Goal: Transaction & Acquisition: Obtain resource

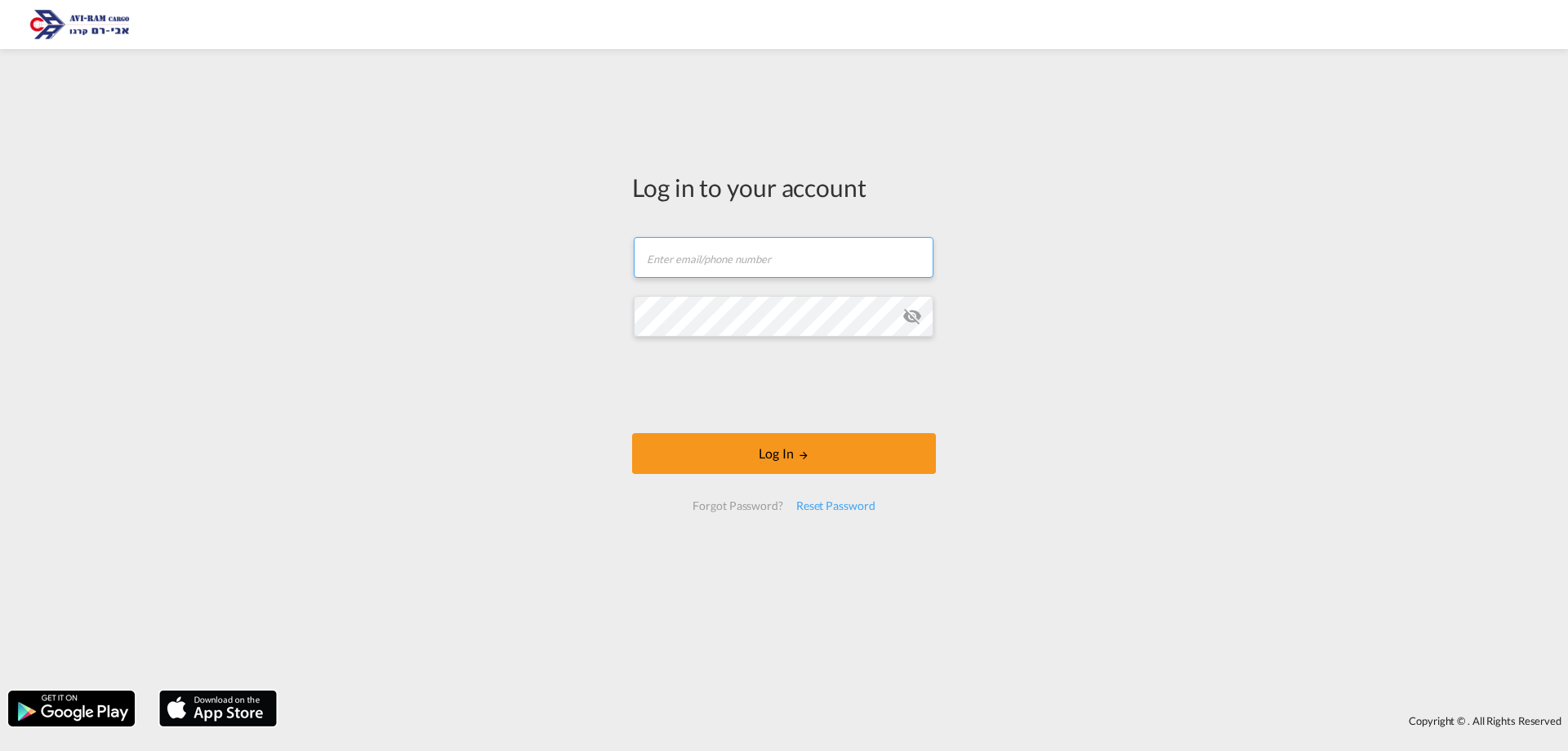
type input "[EMAIL_ADDRESS][DOMAIN_NAME]"
click at [909, 380] on form "[EMAIL_ADDRESS][DOMAIN_NAME] Password field is required Log In Forgot Password?…" at bounding box center [784, 374] width 304 height 306
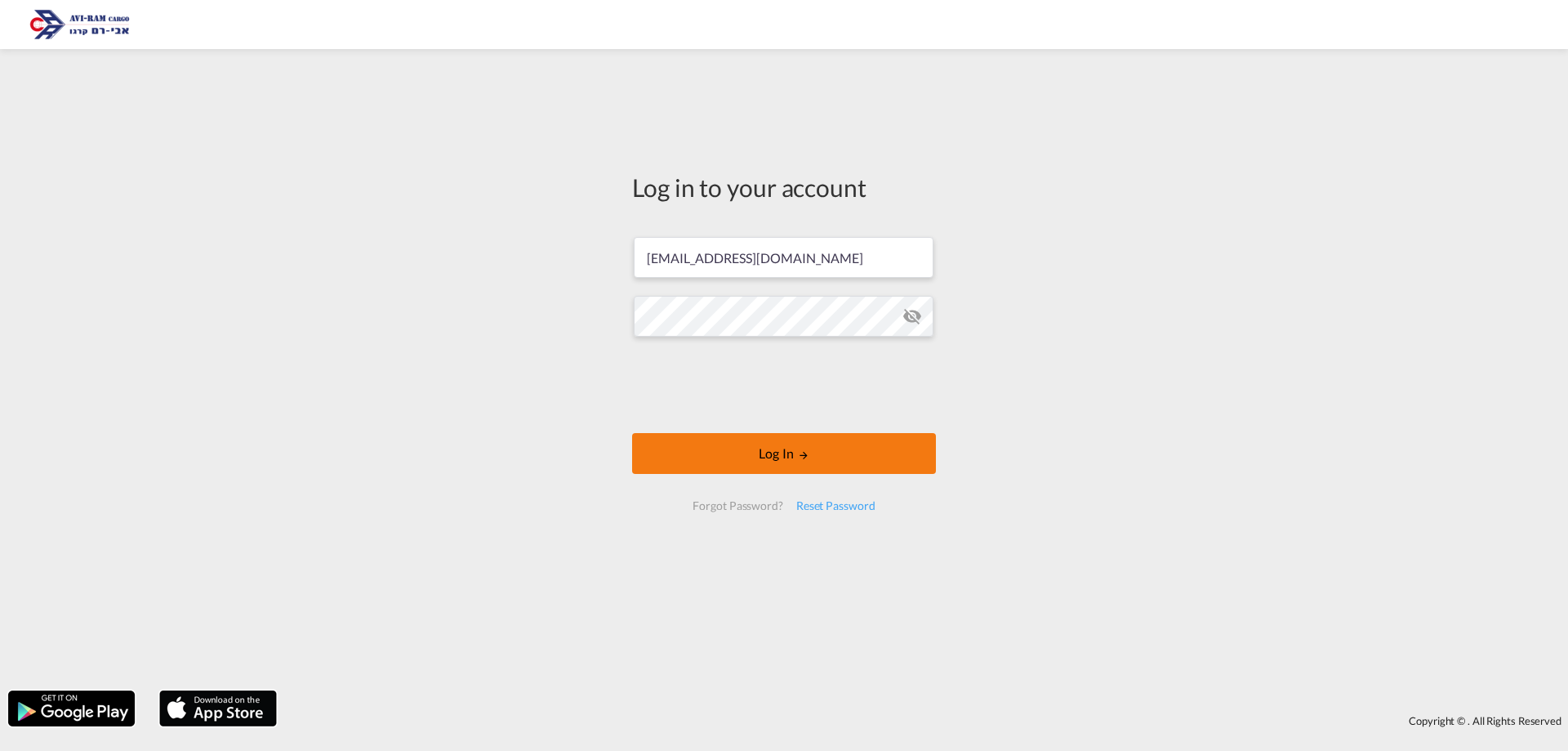
click at [808, 463] on button "Log In" at bounding box center [784, 453] width 304 height 41
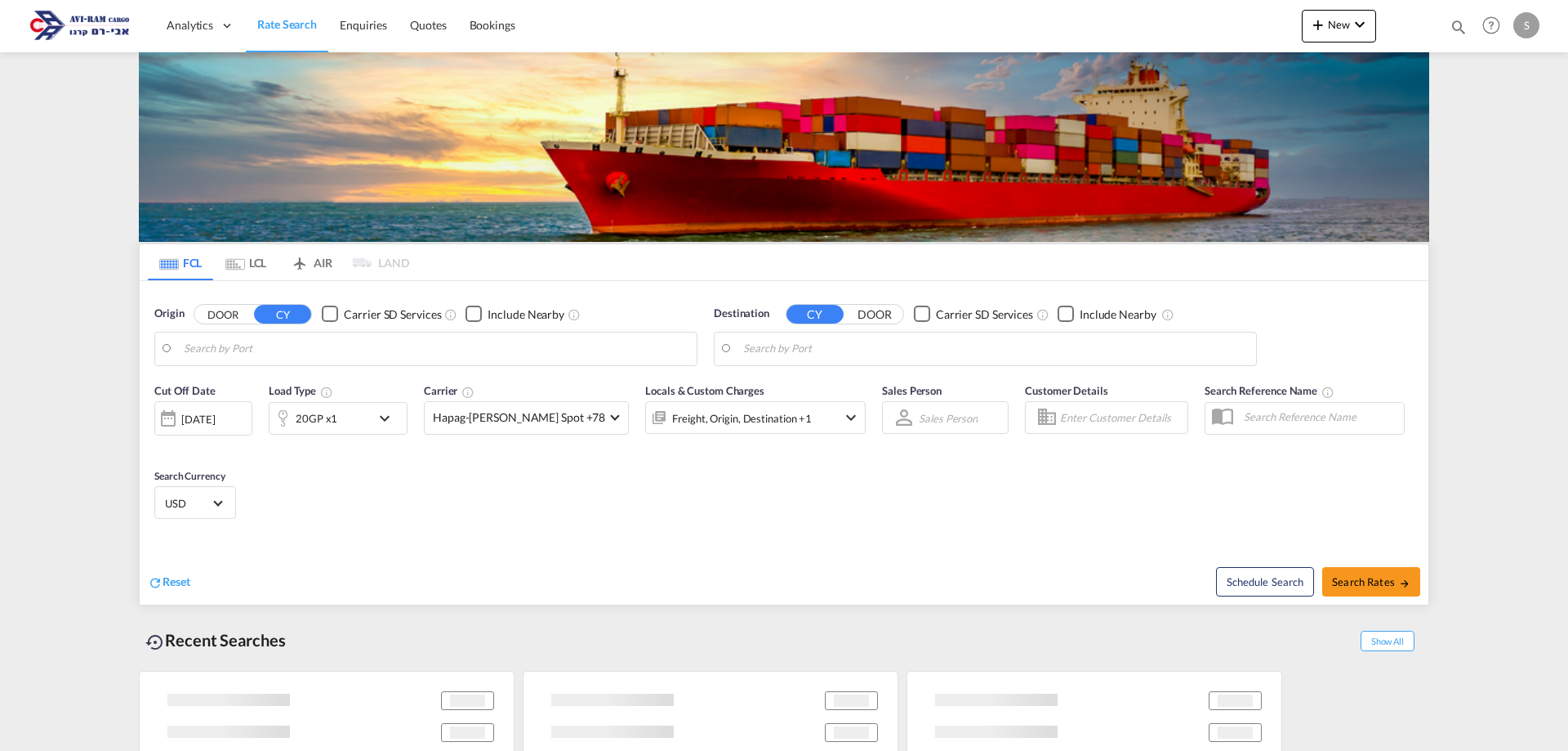
type input "Fos-[GEOGRAPHIC_DATA], [GEOGRAPHIC_DATA]"
type input "[GEOGRAPHIC_DATA], [GEOGRAPHIC_DATA]"
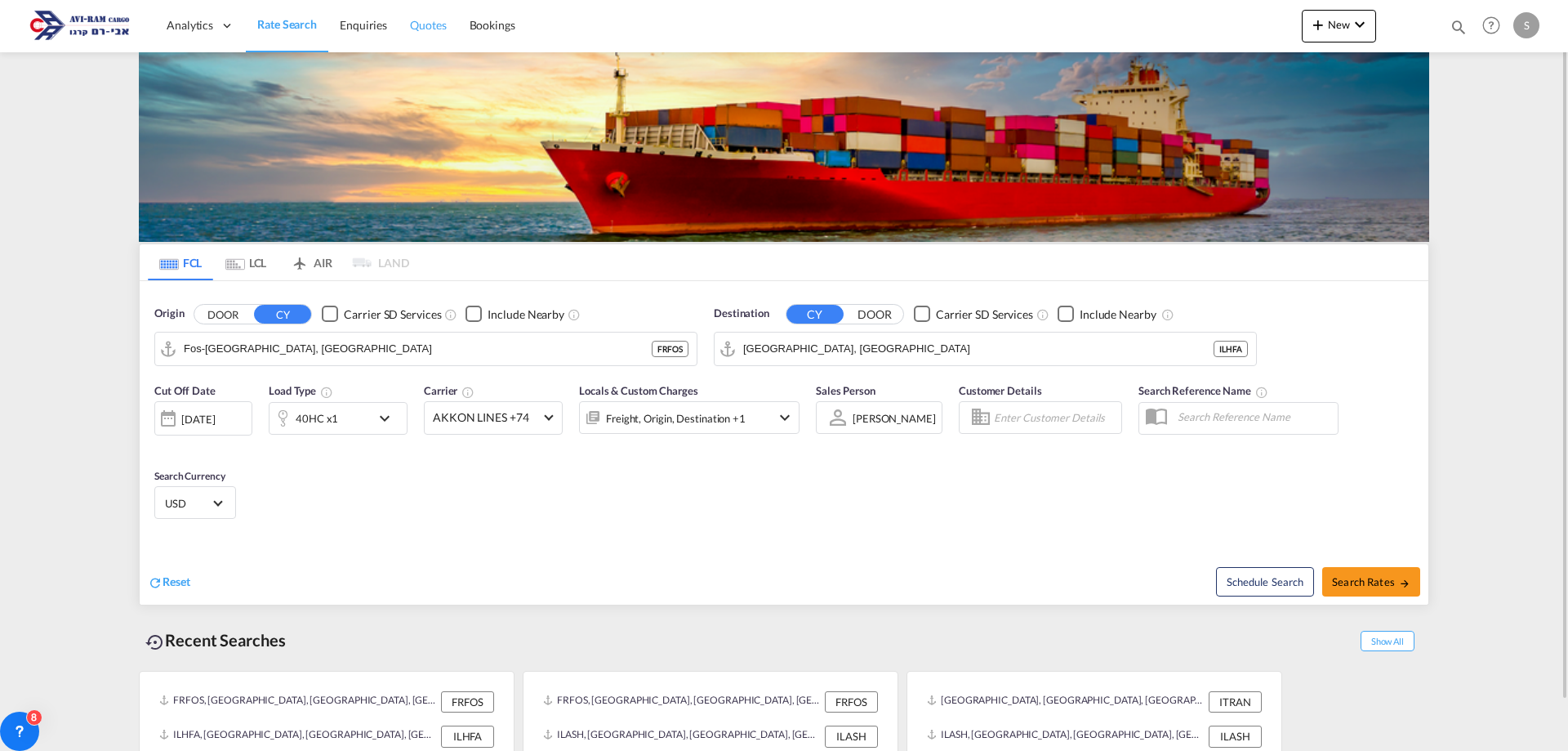
click at [429, 20] on span "Quotes" at bounding box center [428, 25] width 36 height 14
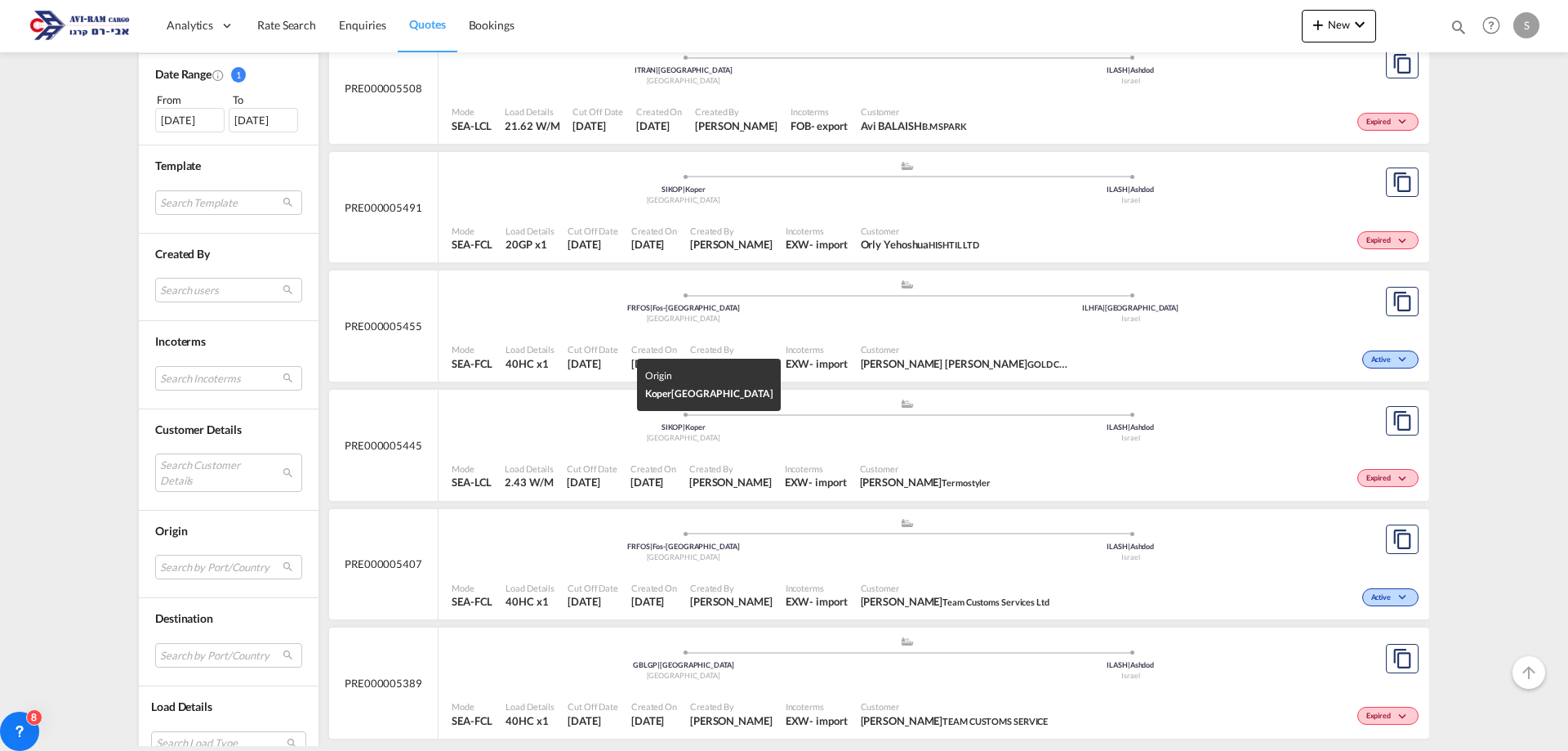
scroll to position [518, 0]
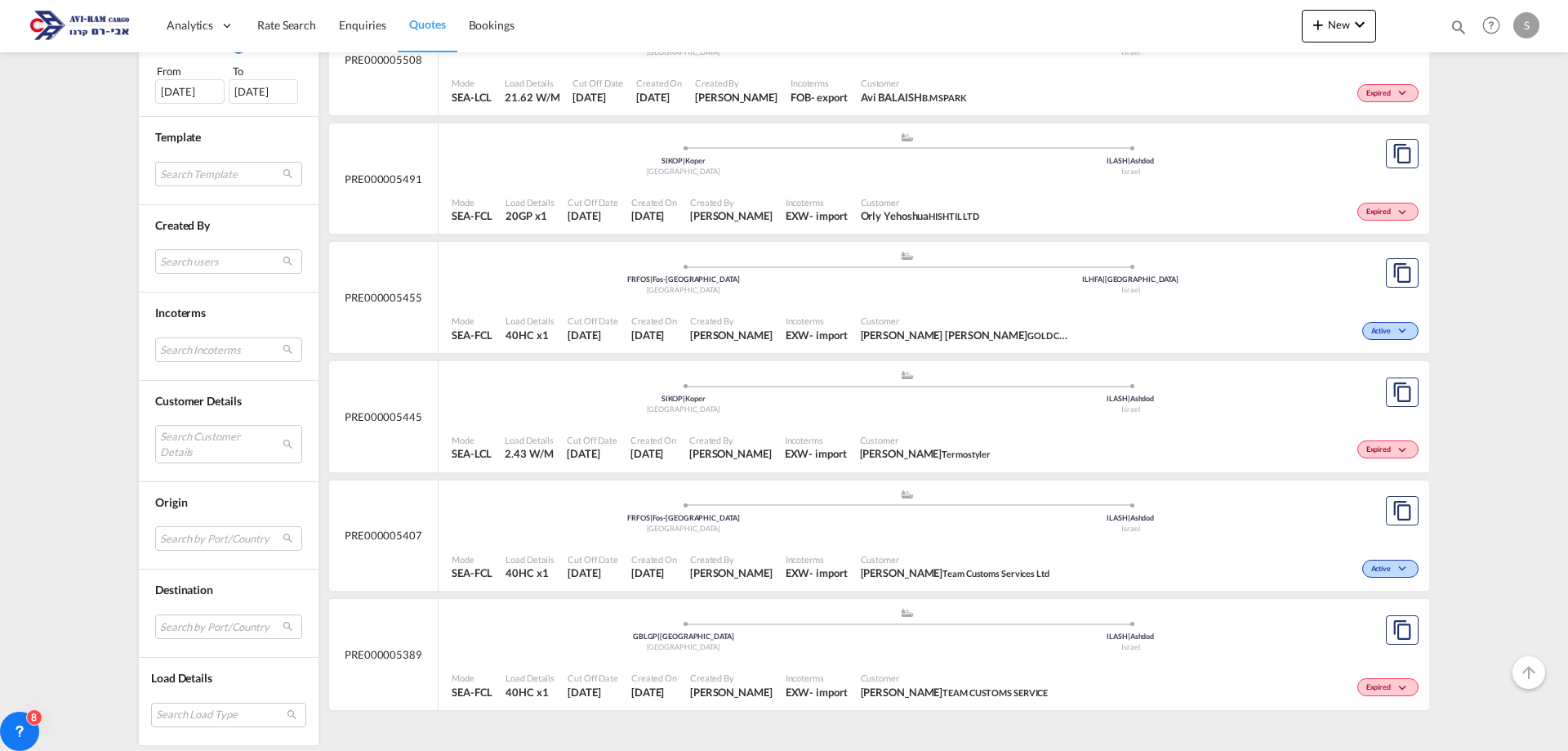
click at [625, 550] on div "Created On [DATE]" at bounding box center [654, 567] width 59 height 41
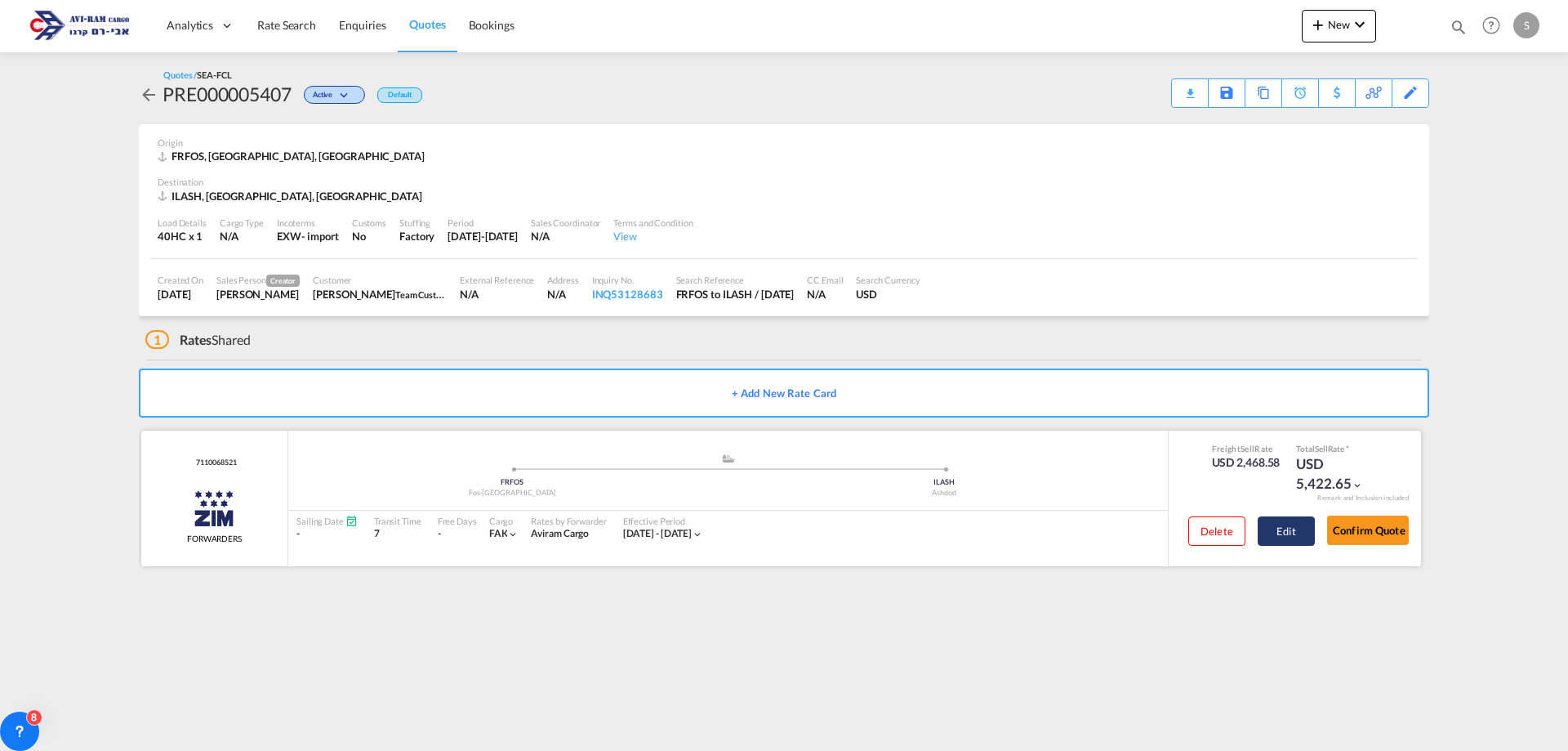
click at [1294, 532] on button "Edit" at bounding box center [1286, 531] width 57 height 29
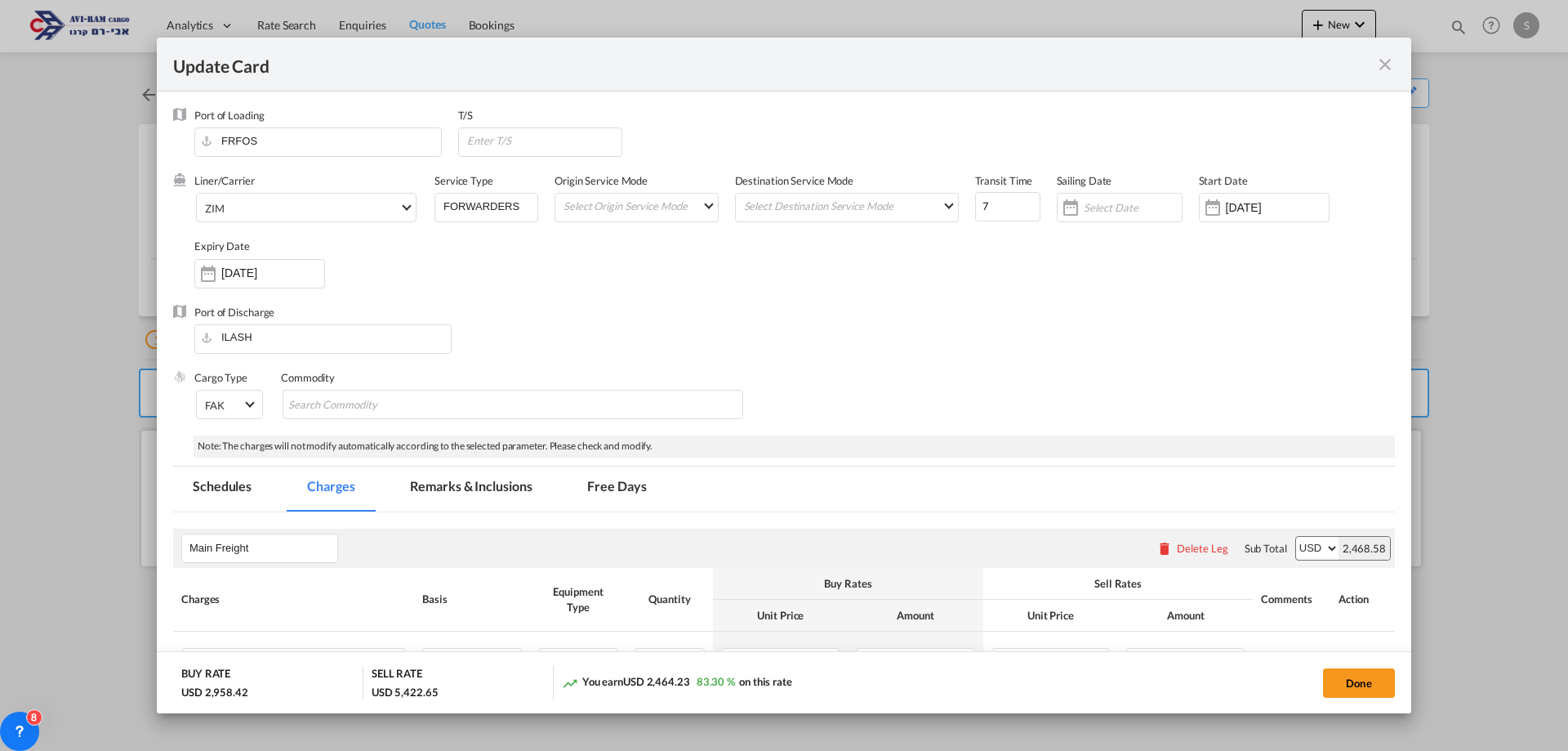
select select "per container"
click at [1381, 64] on md-icon "icon-close fg-AAA8AD m-0 pointer" at bounding box center [1385, 64] width 19 height 19
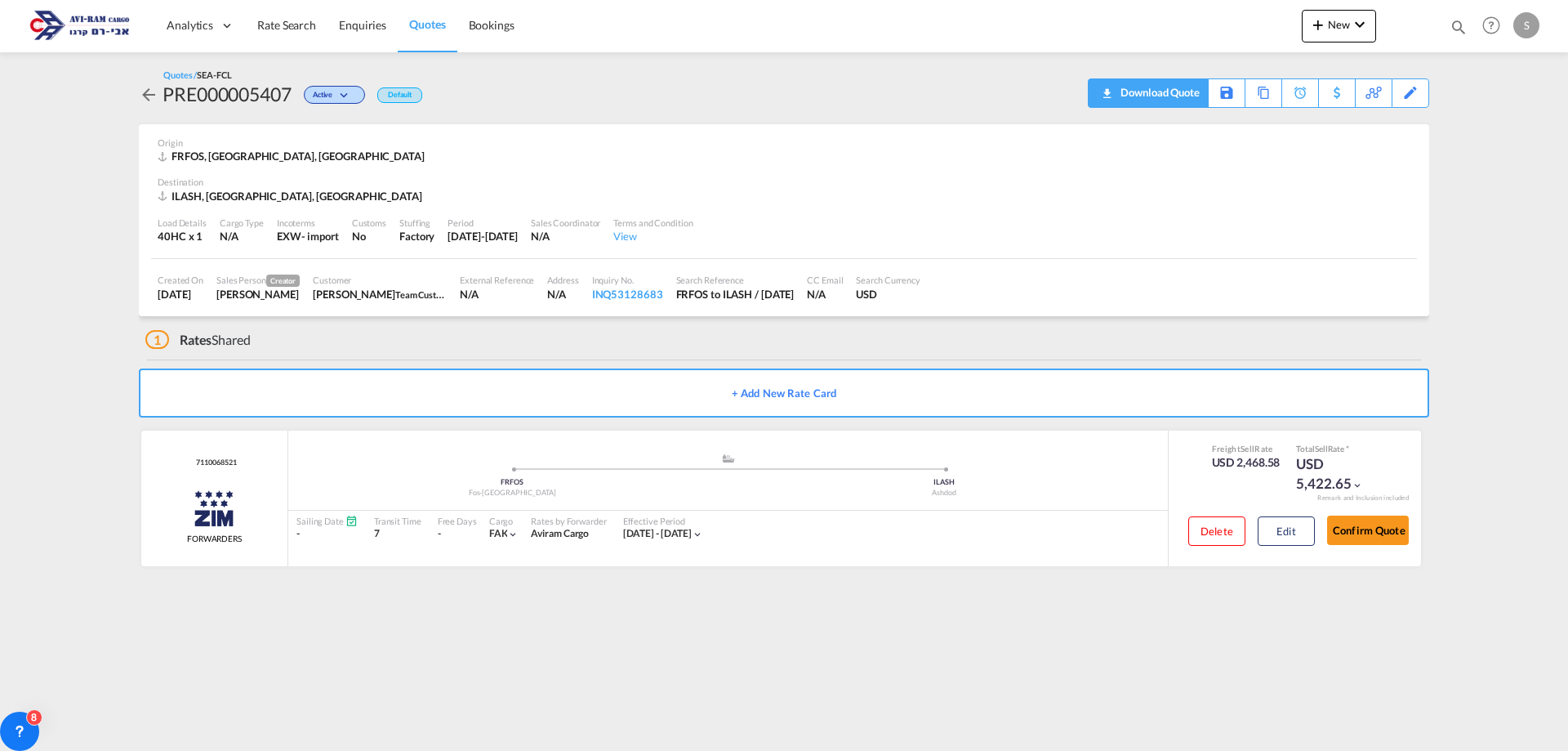
click at [1113, 93] on md-icon "icon-download" at bounding box center [1106, 87] width 19 height 12
click at [354, 25] on span "Enquiries" at bounding box center [363, 25] width 48 height 14
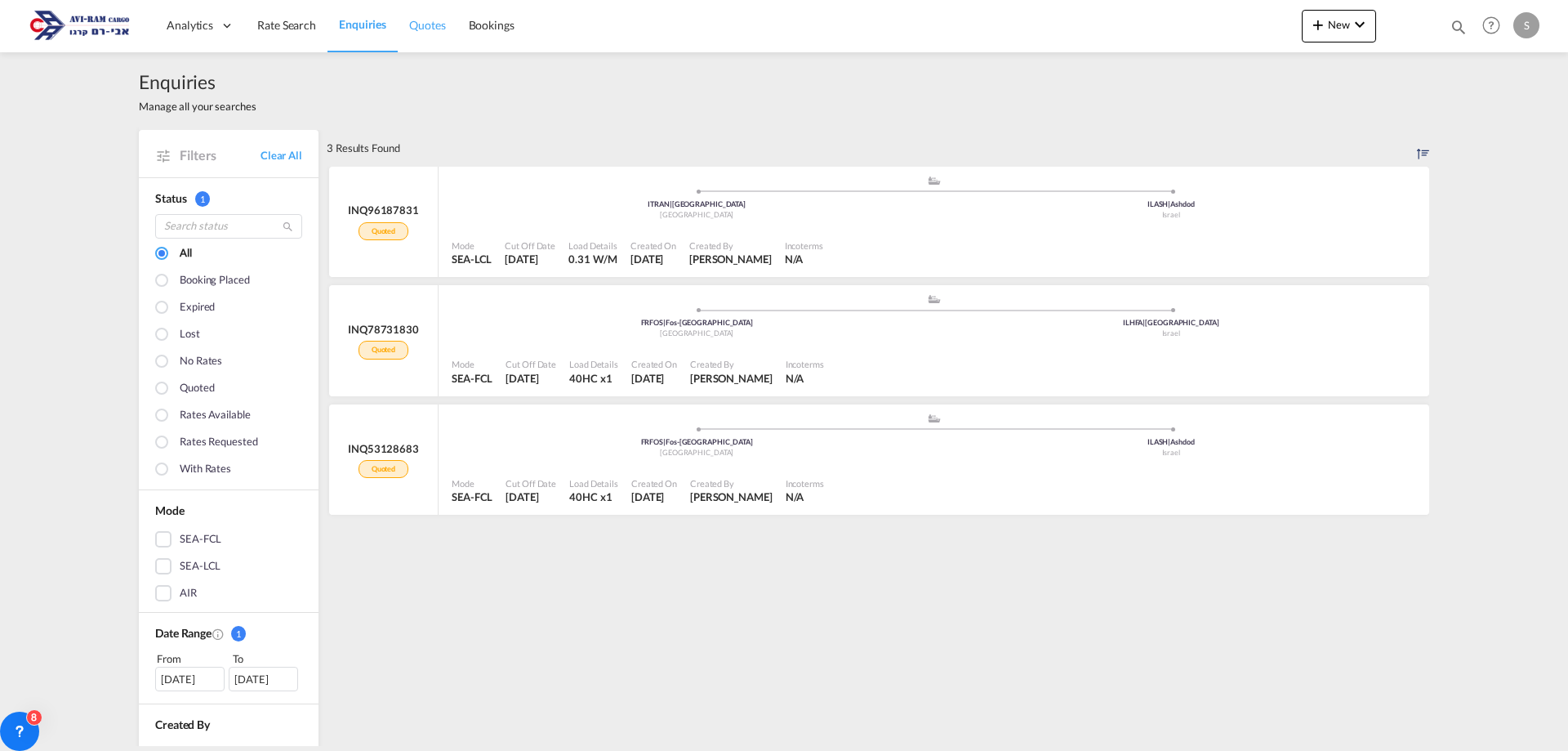
click at [426, 22] on span "Quotes" at bounding box center [427, 25] width 36 height 14
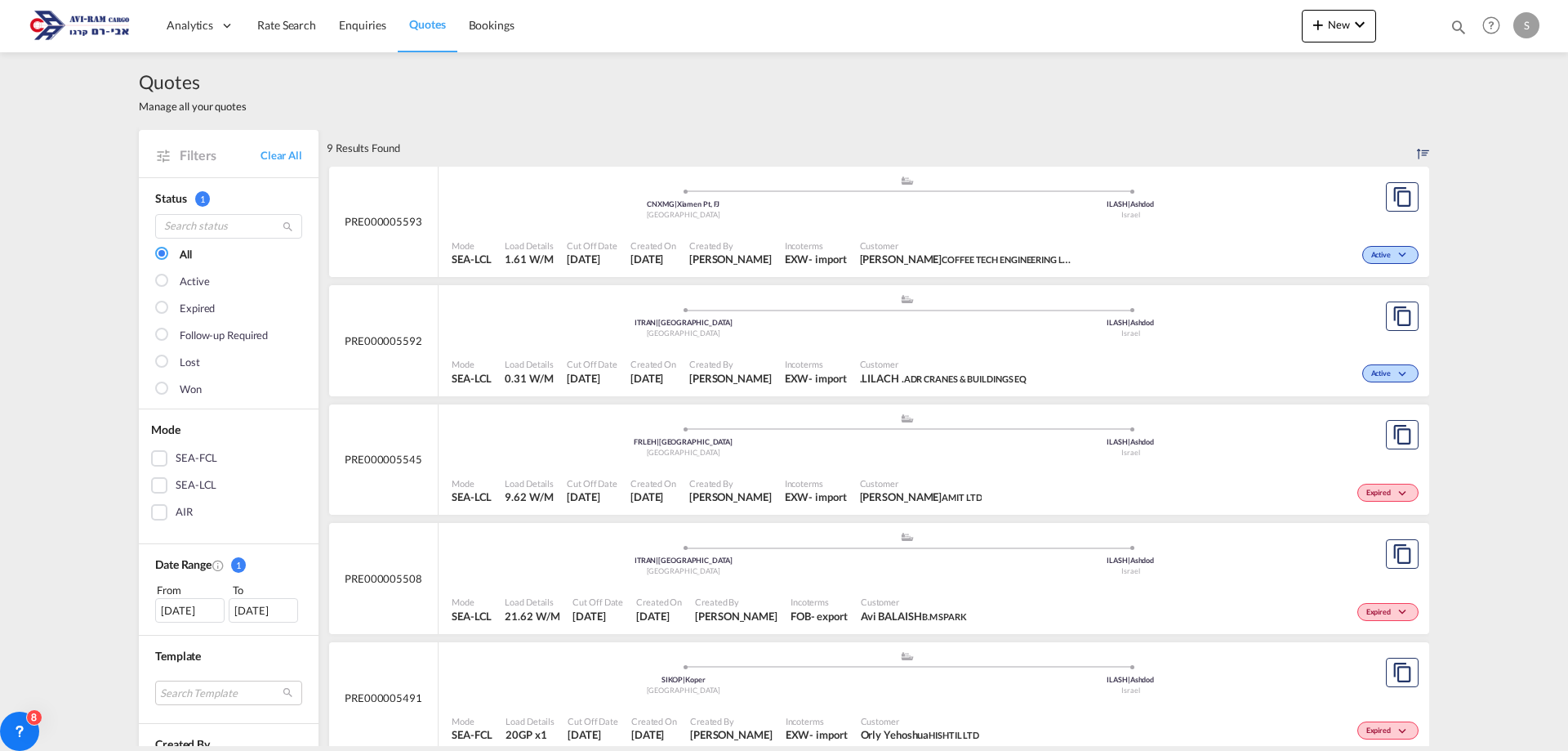
click at [86, 23] on img at bounding box center [80, 26] width 110 height 37
click at [1339, 26] on span "New" at bounding box center [1339, 25] width 61 height 13
click at [1303, 66] on span "Quote" at bounding box center [1295, 70] width 18 height 33
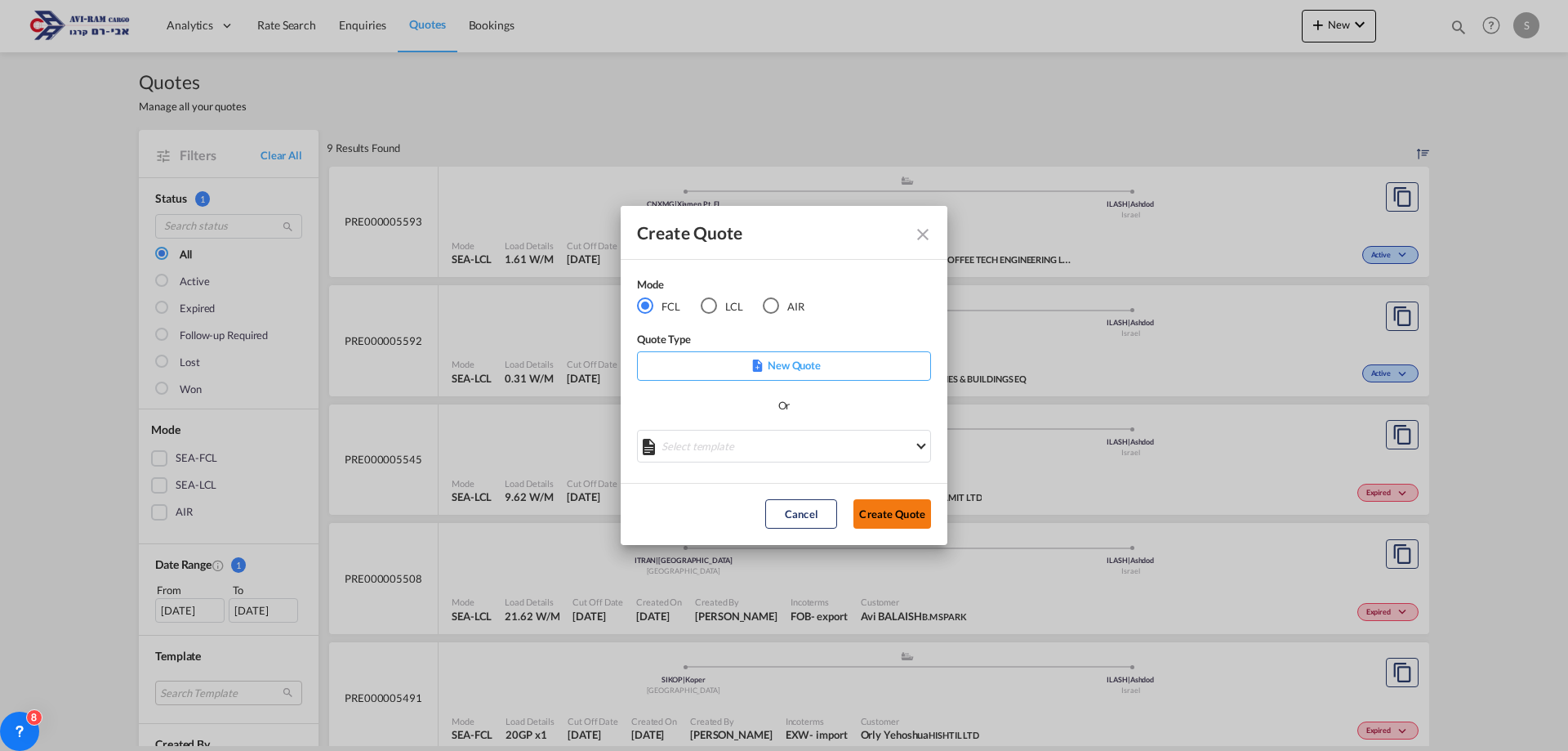
click at [887, 510] on button "Create Quote" at bounding box center [892, 514] width 78 height 29
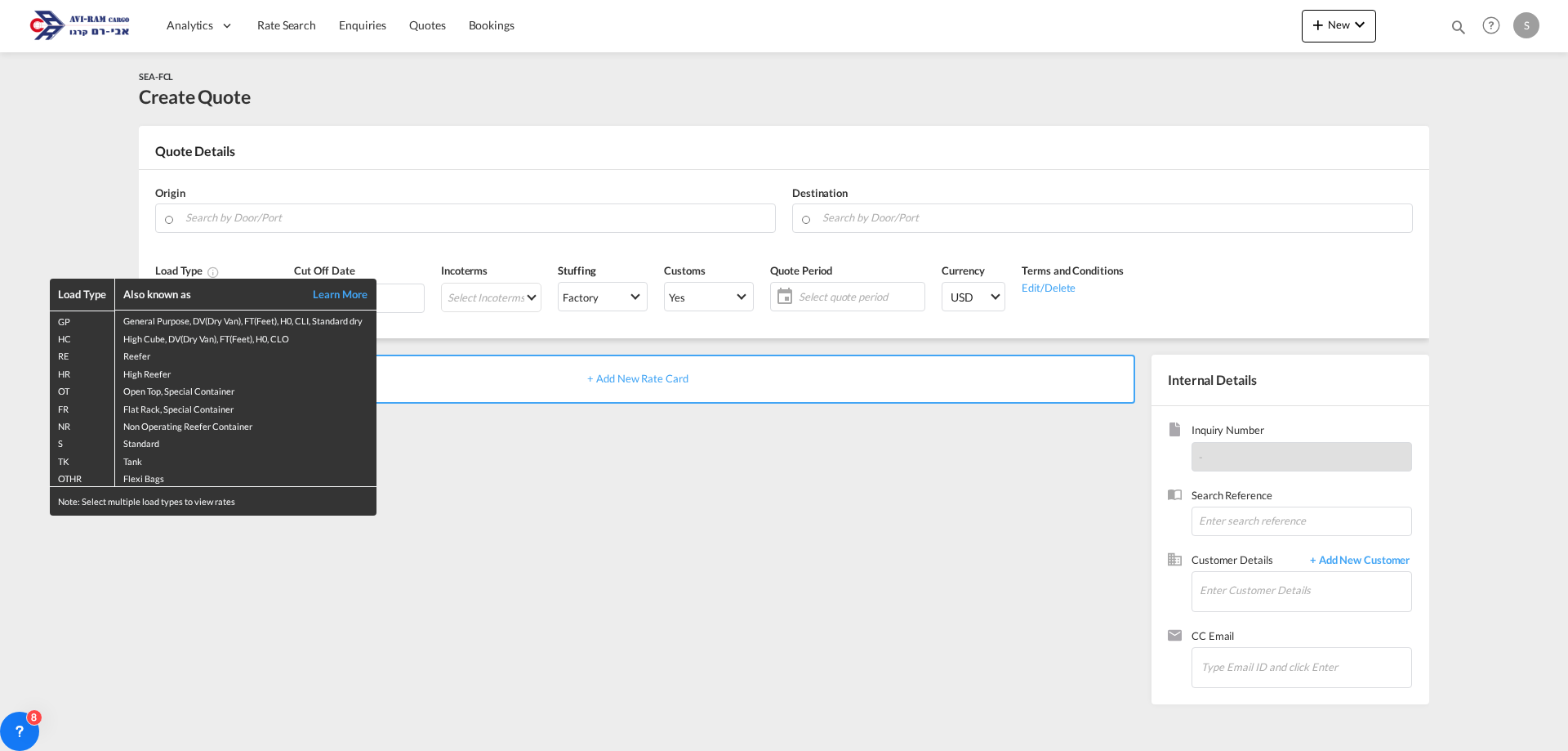
click at [243, 222] on div "Load Type Also known as Learn More GP General Purpose, DV(Dry Van), FT(Feet), H…" at bounding box center [784, 376] width 1568 height 751
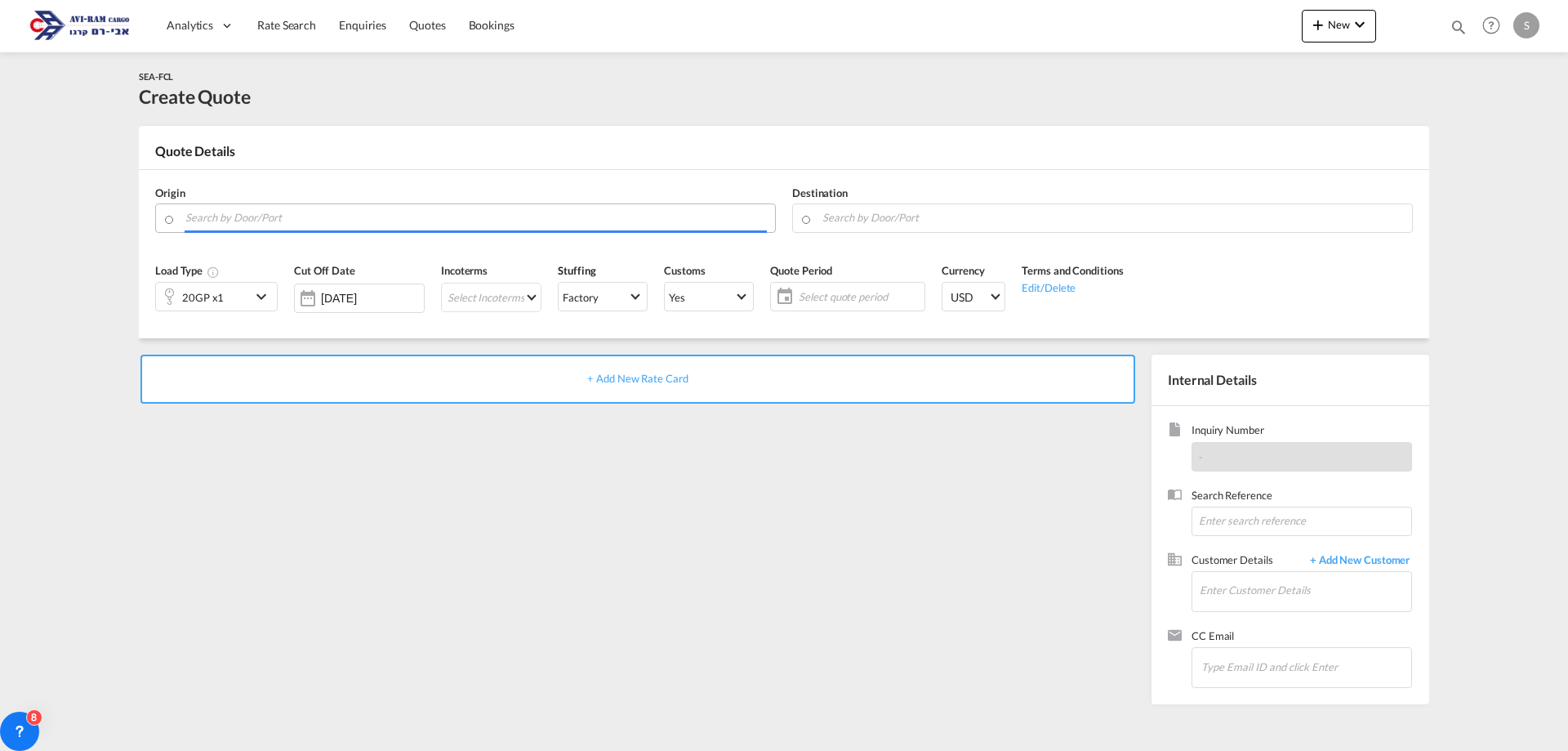
click at [208, 221] on input "Search by Door/Port" at bounding box center [475, 217] width 582 height 28
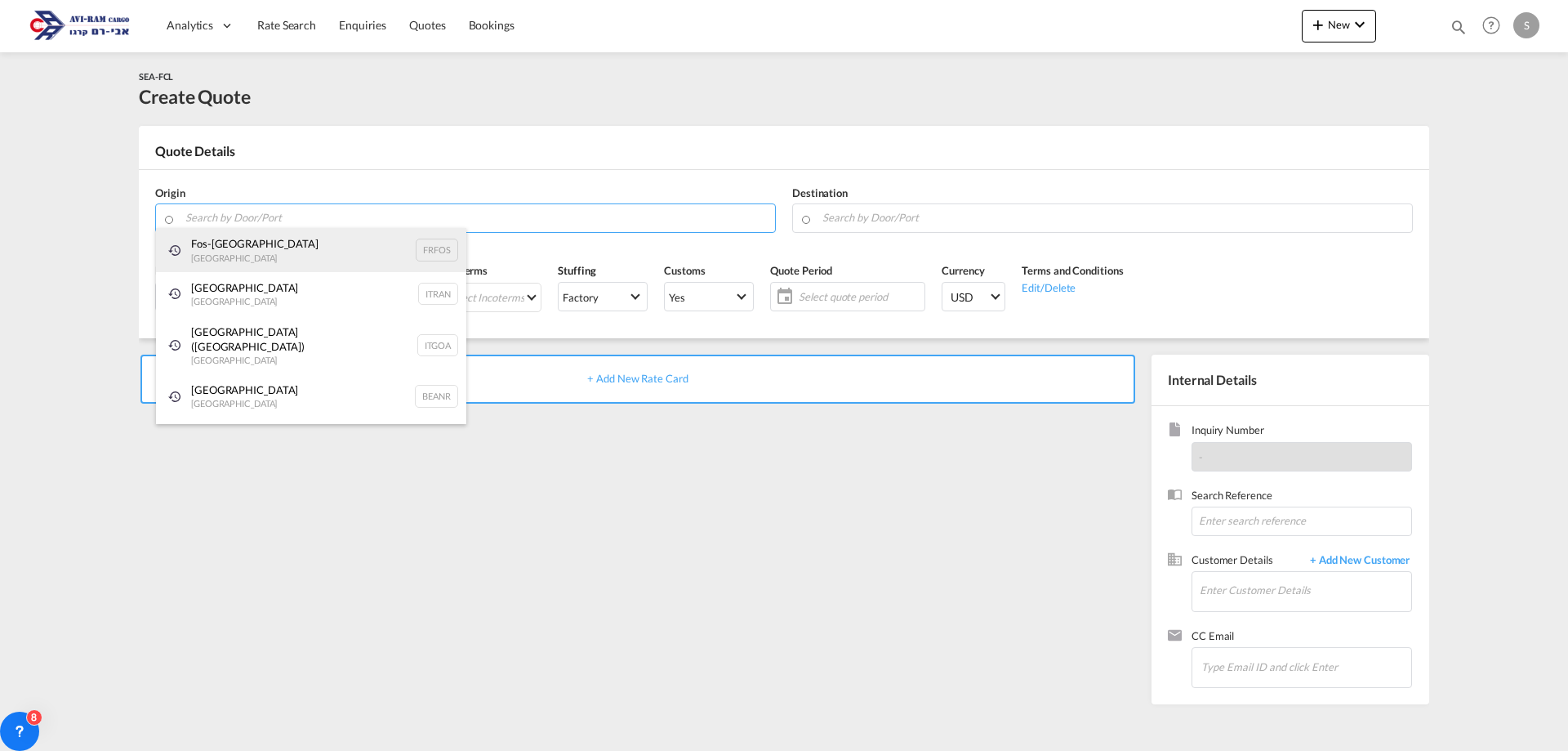
click at [216, 263] on div "Fos-sur-Mer [GEOGRAPHIC_DATA] FRFOS" at bounding box center [310, 250] width 310 height 44
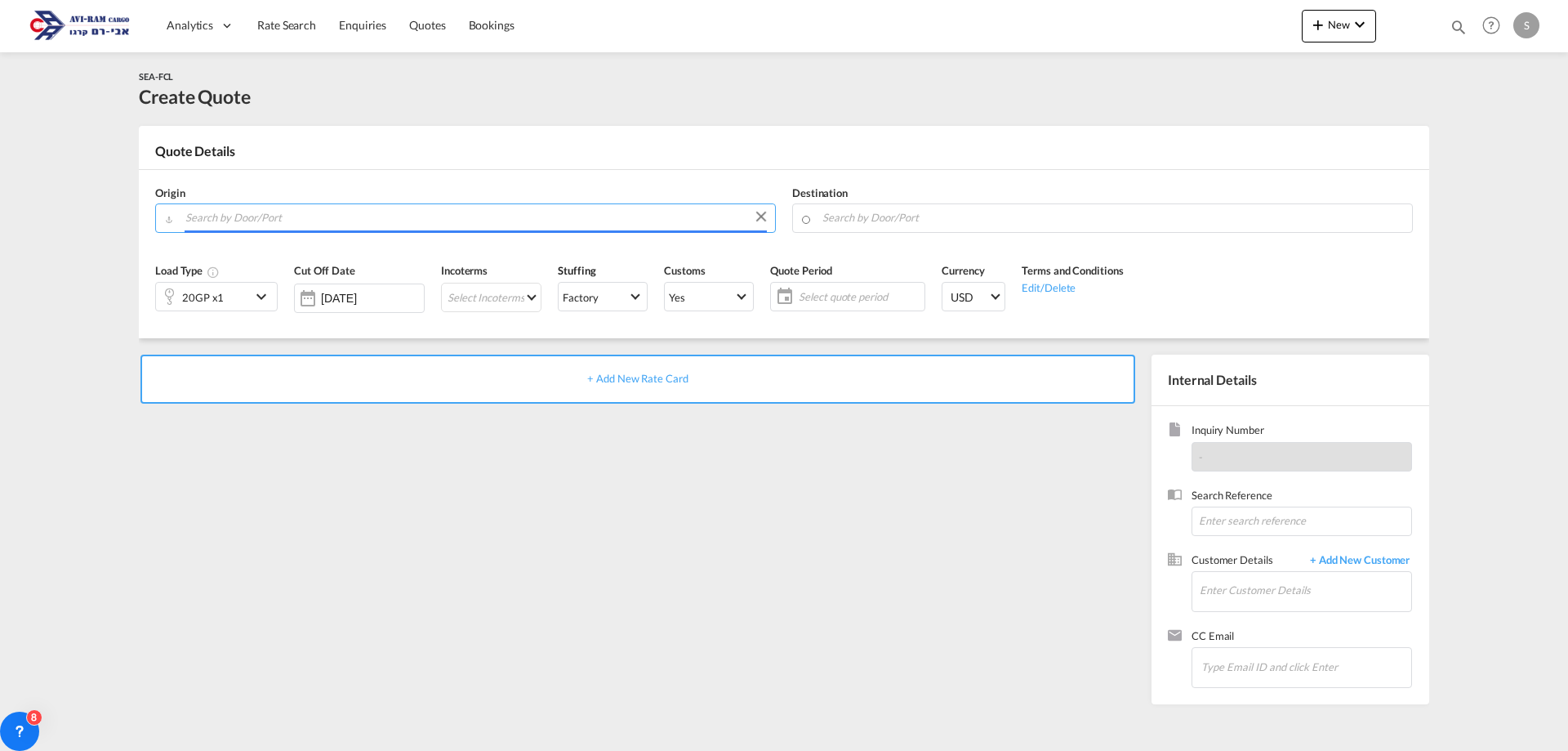
type input "Fos-[GEOGRAPHIC_DATA], [GEOGRAPHIC_DATA]"
click at [822, 213] on div at bounding box center [822, 215] width 1 height 25
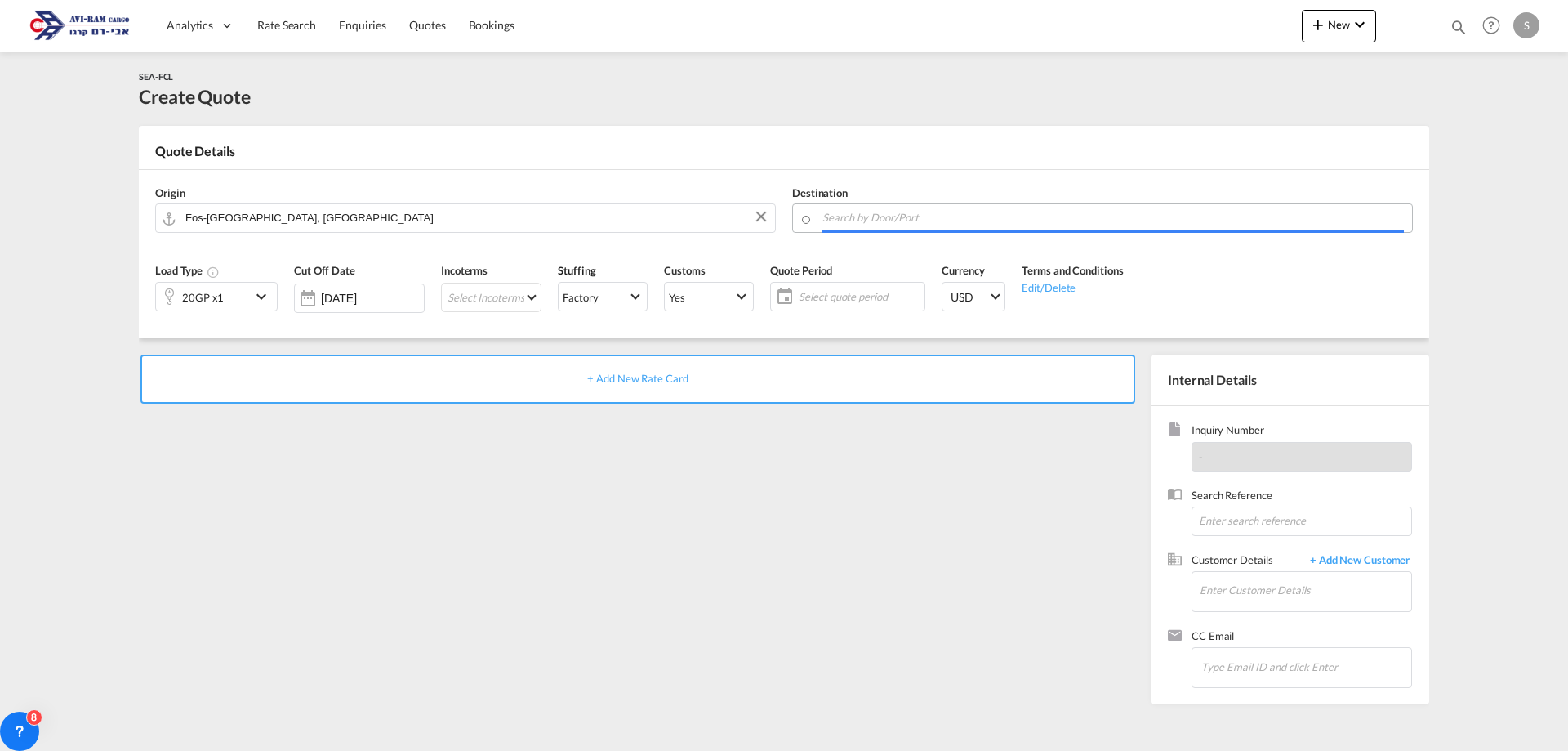
click at [825, 223] on input "Search by Door/Port" at bounding box center [1113, 217] width 582 height 28
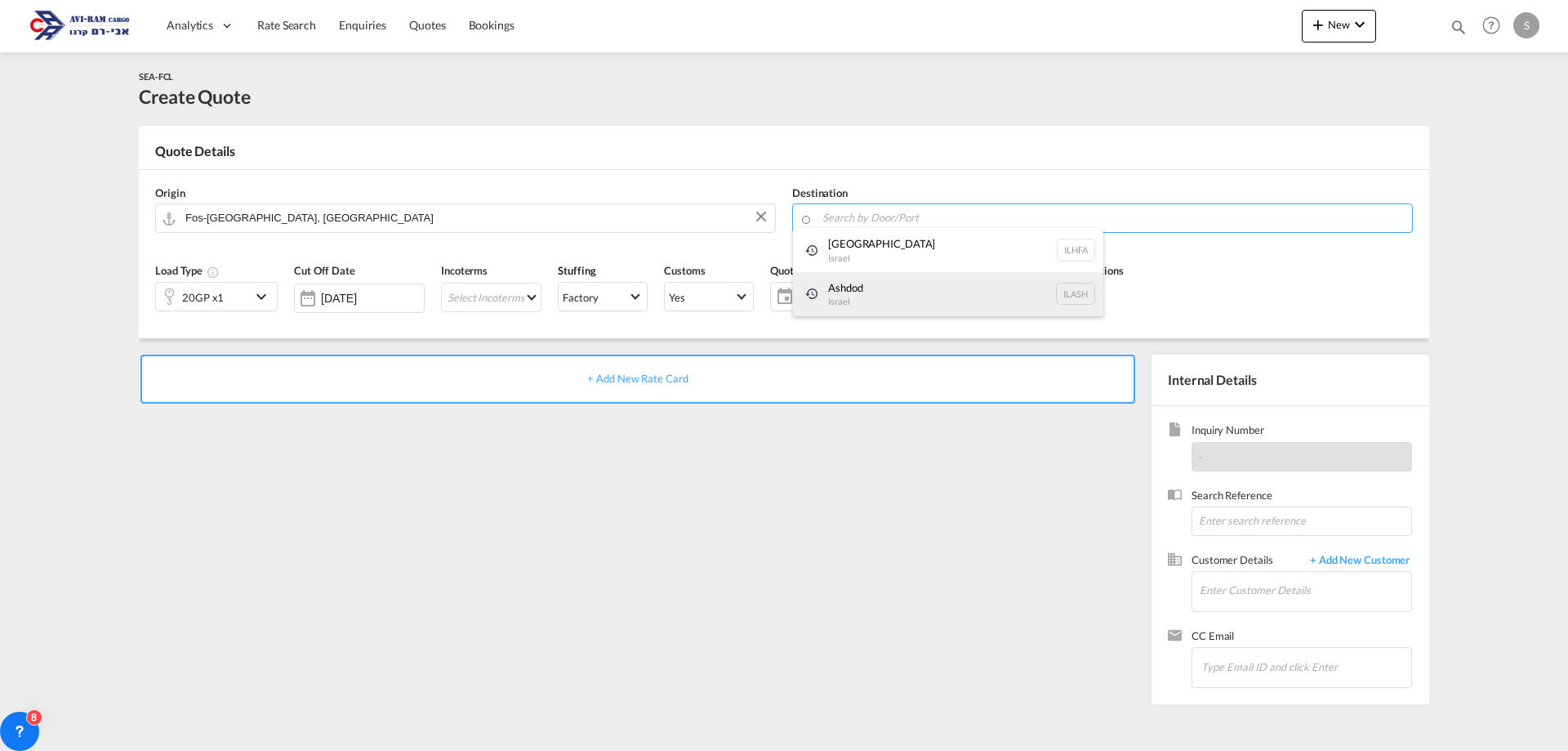
click at [836, 289] on div "Ashdod [GEOGRAPHIC_DATA] [GEOGRAPHIC_DATA]" at bounding box center [948, 294] width 310 height 44
type input "Ashdod, ILASH"
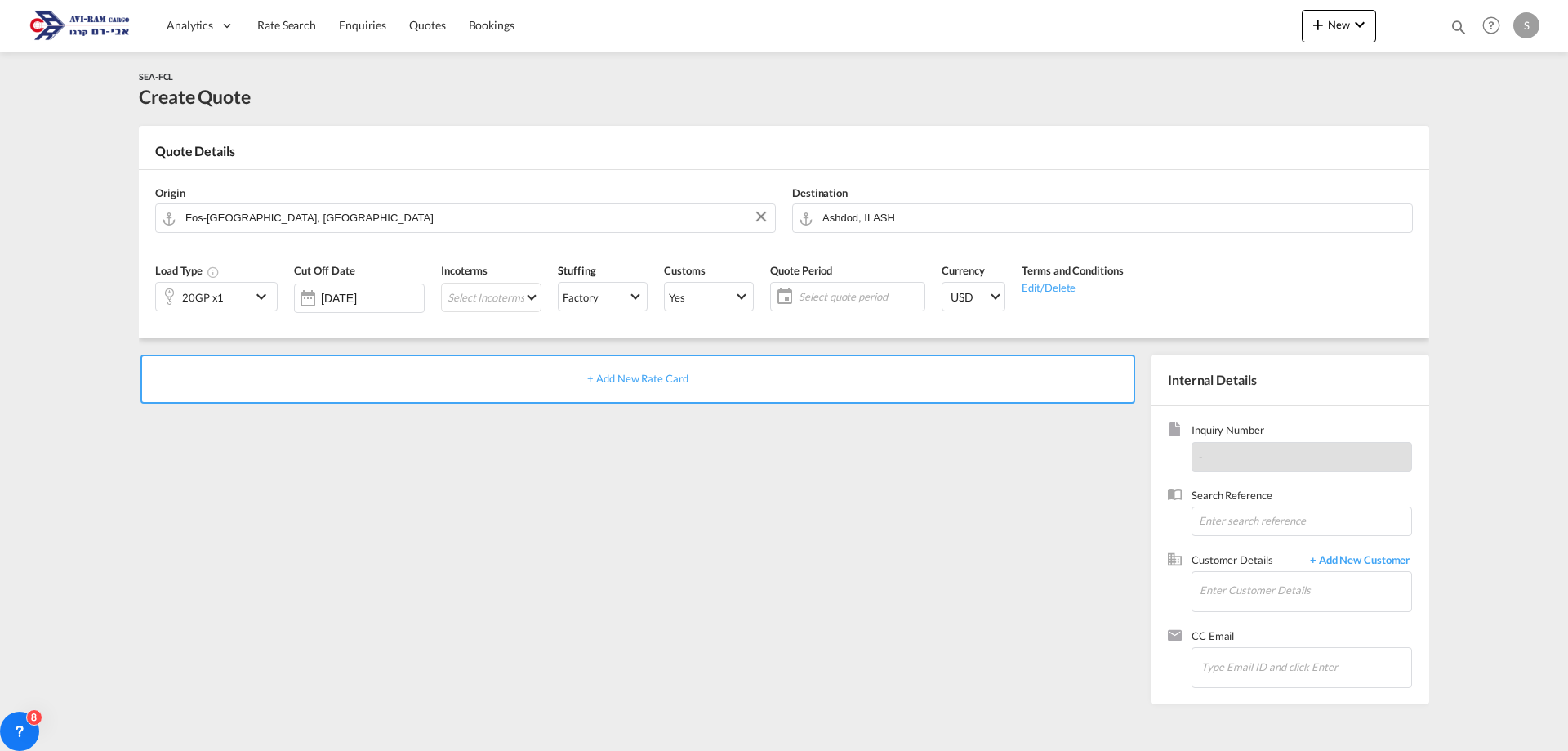
click at [267, 298] on md-icon "icon-chevron-down" at bounding box center [264, 296] width 25 height 19
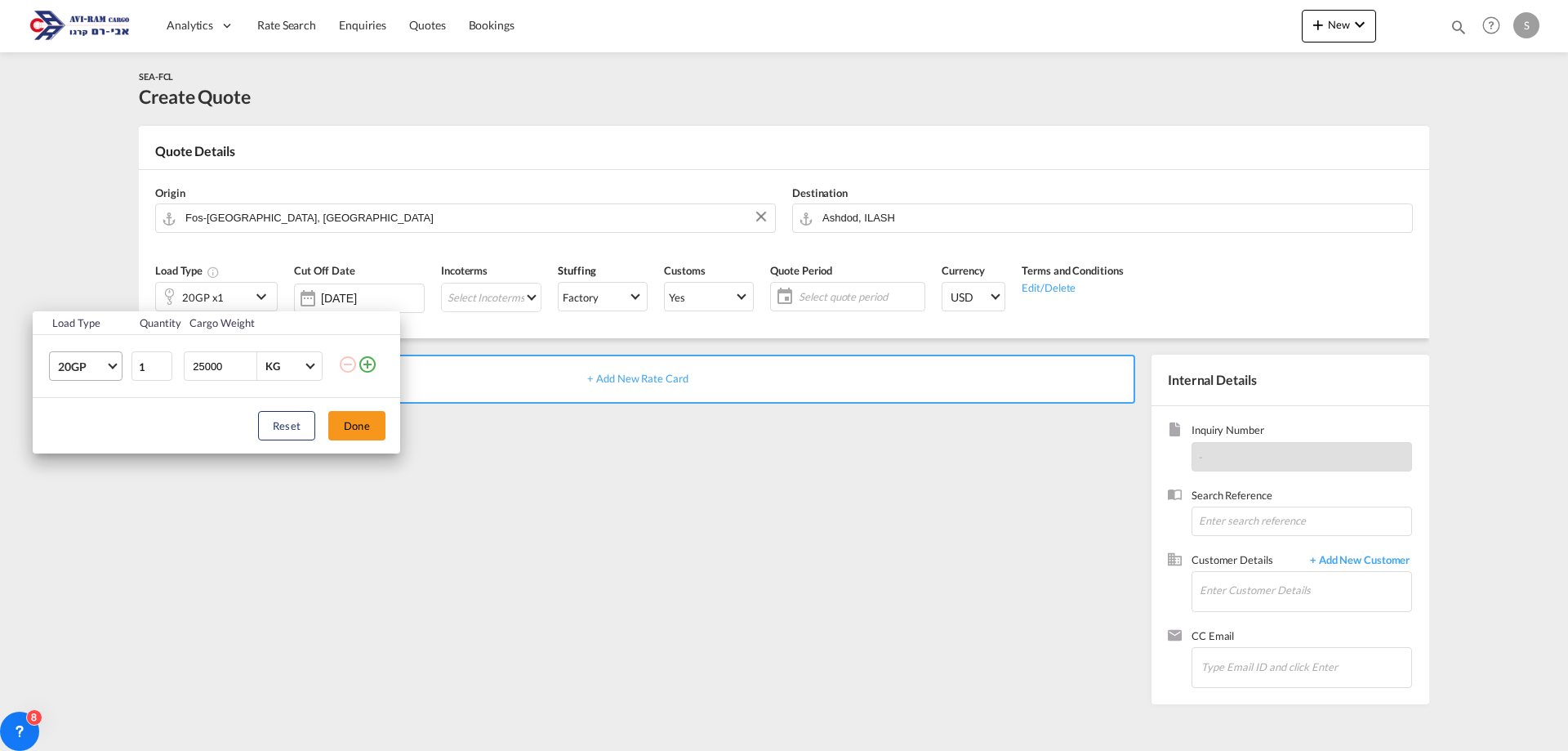
click at [116, 366] on md-select-value "20GP" at bounding box center [89, 365] width 65 height 27
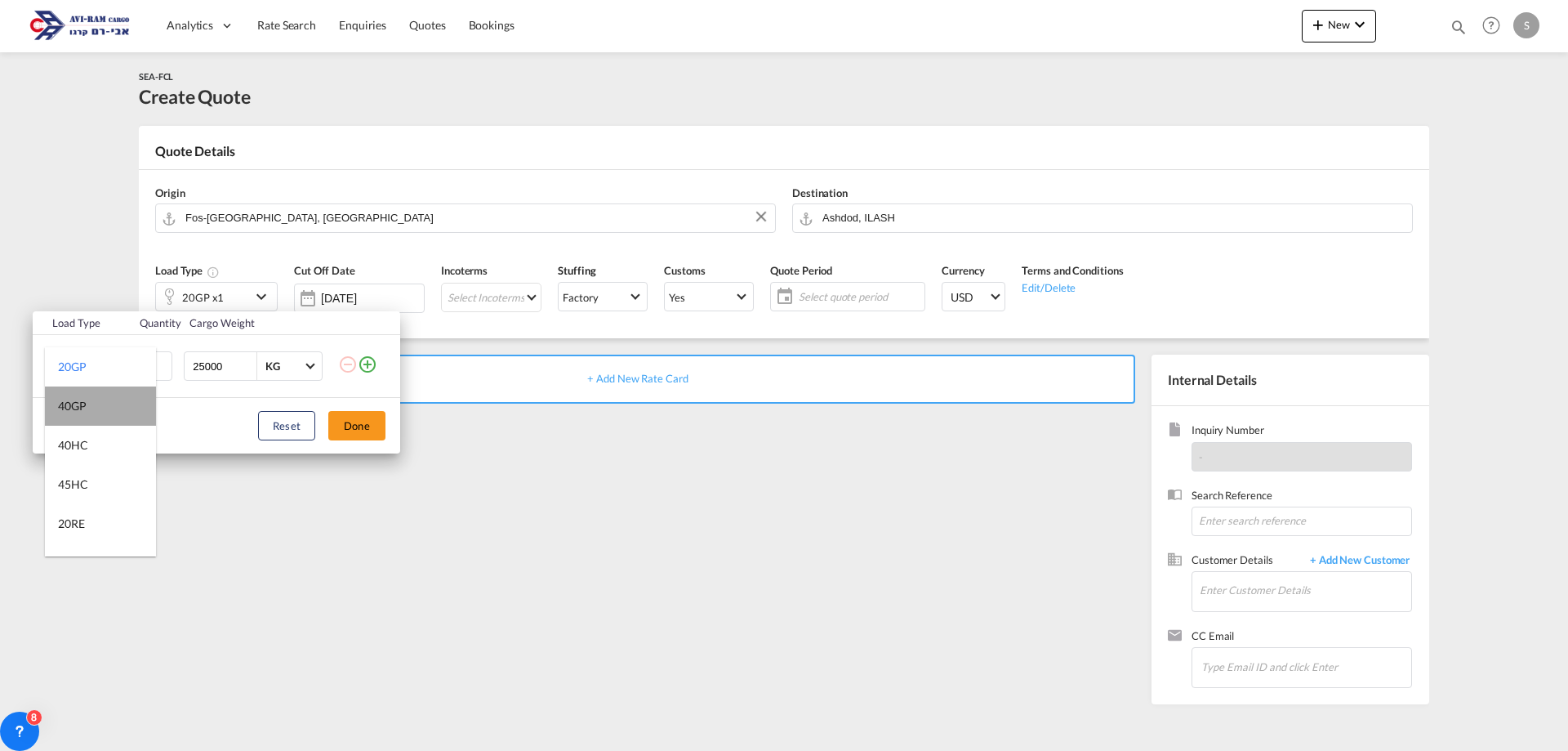
click at [107, 406] on md-option "40GP" at bounding box center [100, 406] width 111 height 39
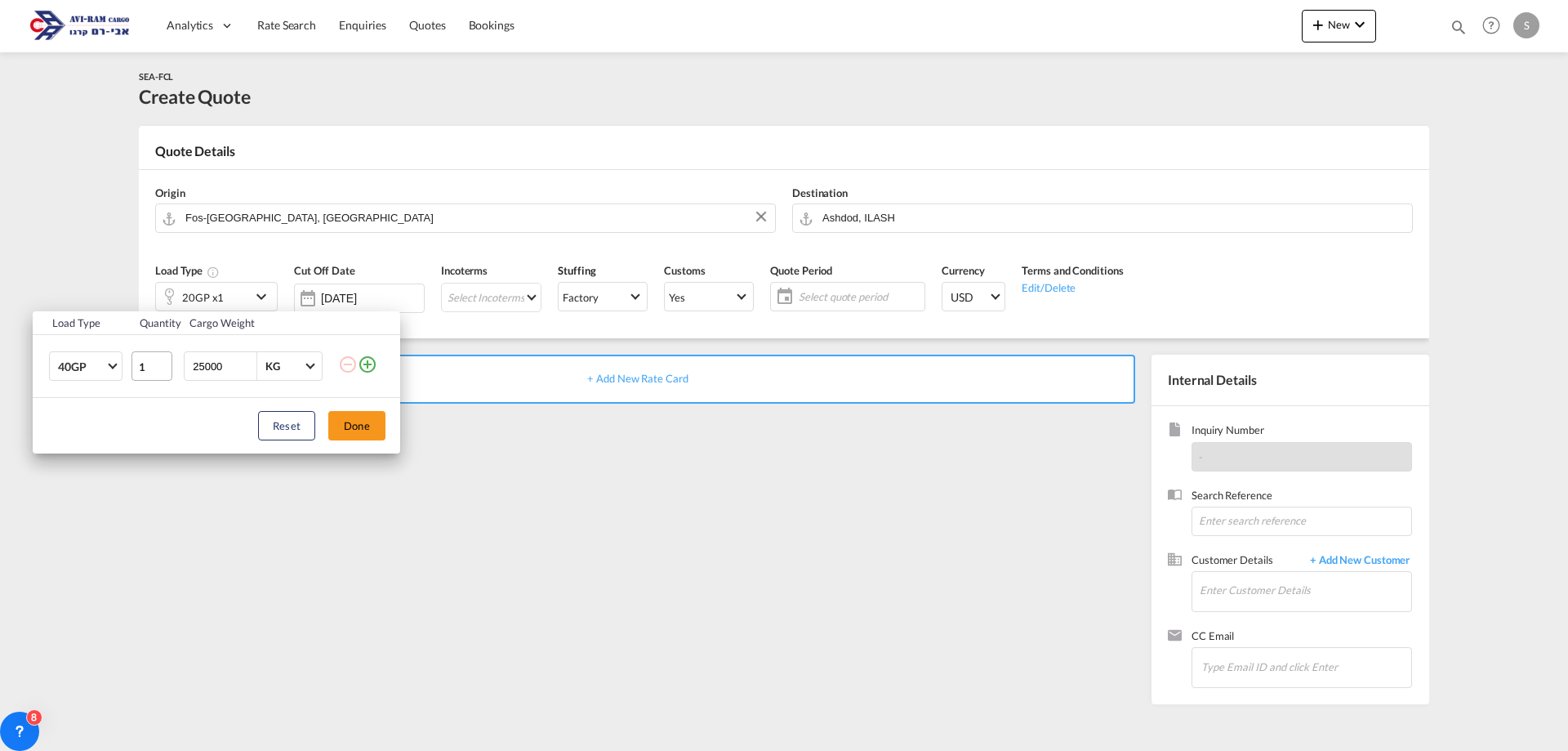
drag, startPoint x: 230, startPoint y: 366, endPoint x: 167, endPoint y: 357, distance: 63.6
click at [167, 357] on tr "40GP 1 25000 KG KG" at bounding box center [216, 366] width 367 height 63
type input "7000"
click at [358, 429] on button "Done" at bounding box center [356, 426] width 57 height 29
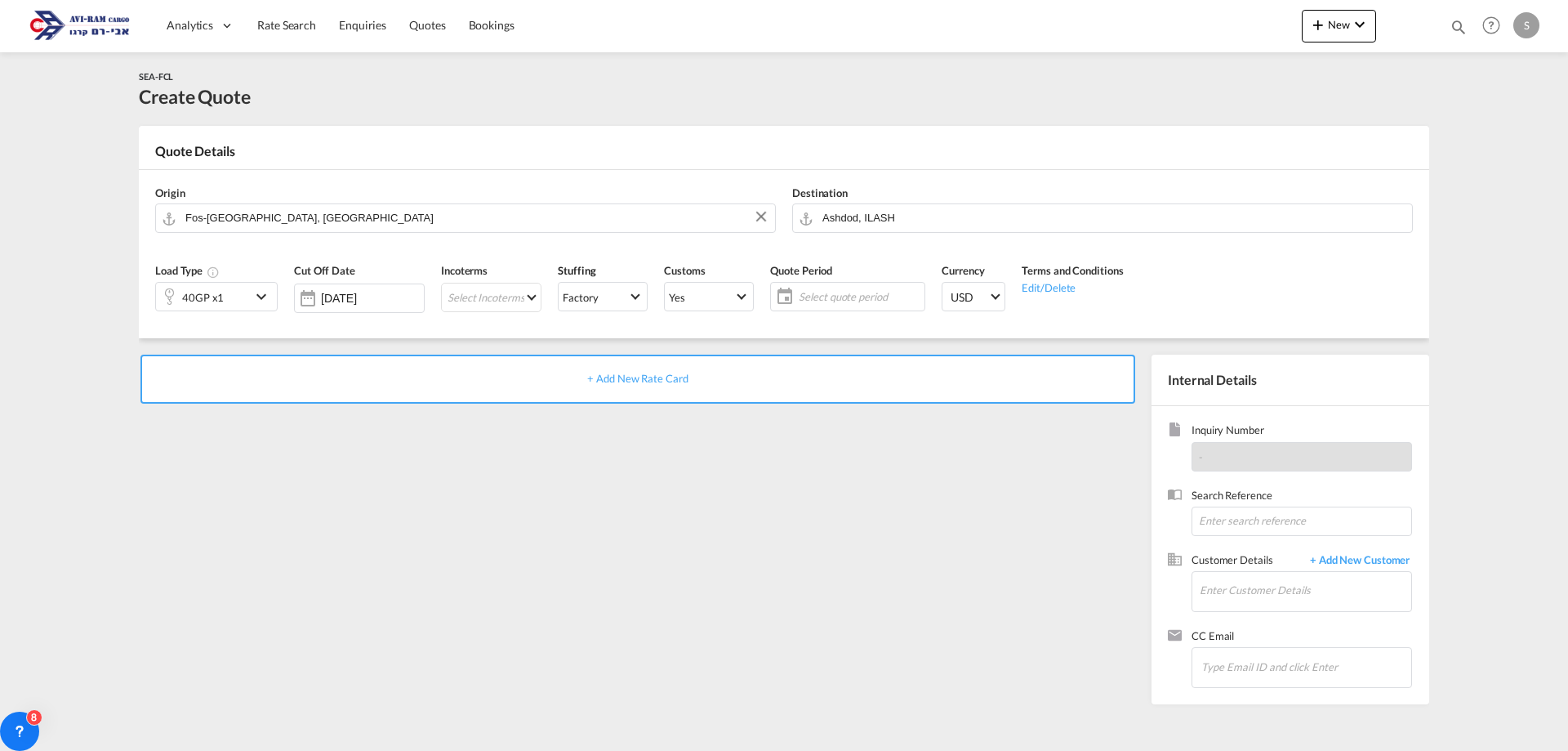
click at [615, 377] on span "+ Add New Rate Card" at bounding box center [637, 378] width 101 height 13
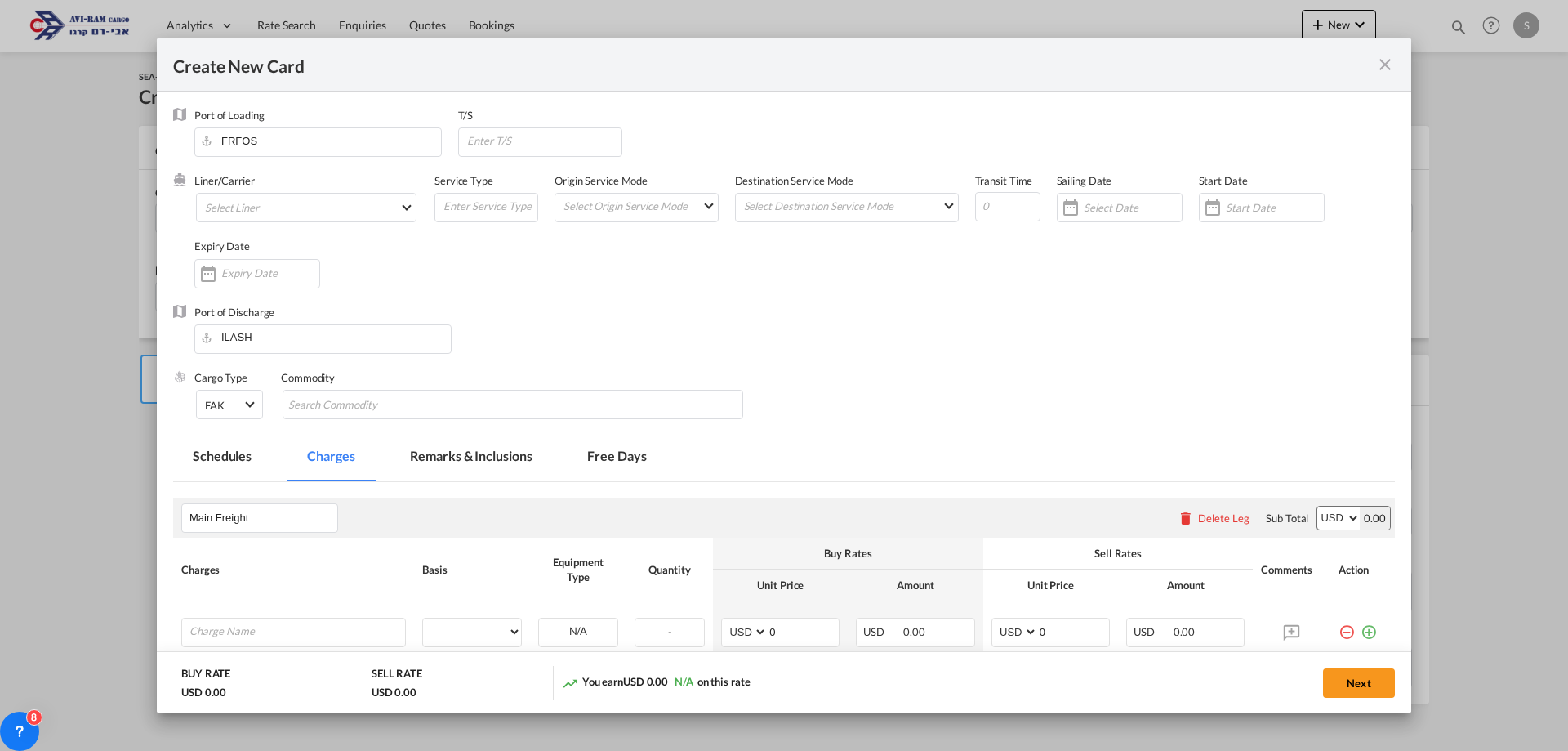
type input "Basic Ocean Freight"
select select "per equipment"
click at [1380, 69] on md-icon "icon-close fg-AAA8AD m-0 pointer" at bounding box center [1385, 64] width 19 height 19
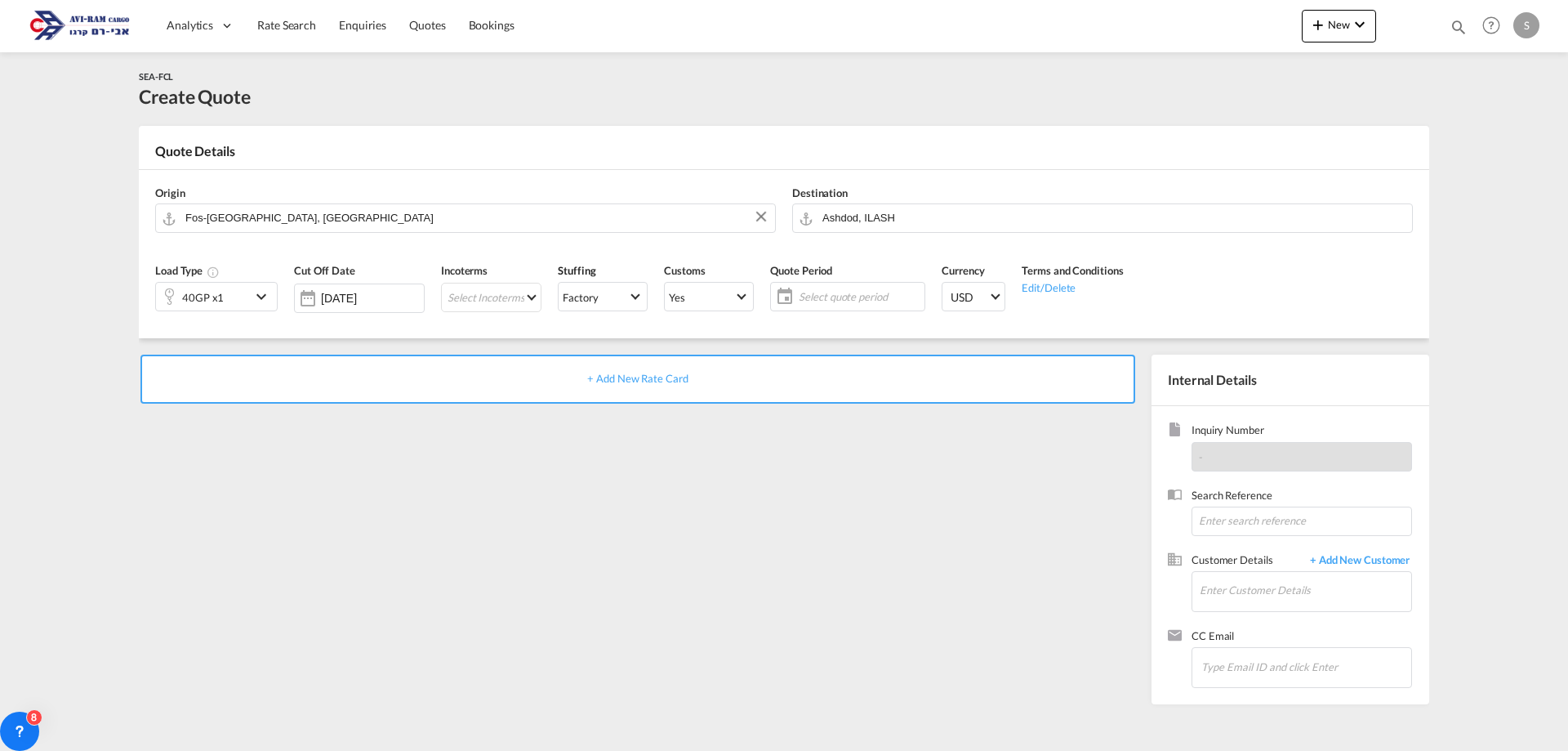
click at [92, 26] on img at bounding box center [80, 26] width 110 height 37
click at [188, 79] on span "Dashboard" at bounding box center [196, 78] width 56 height 14
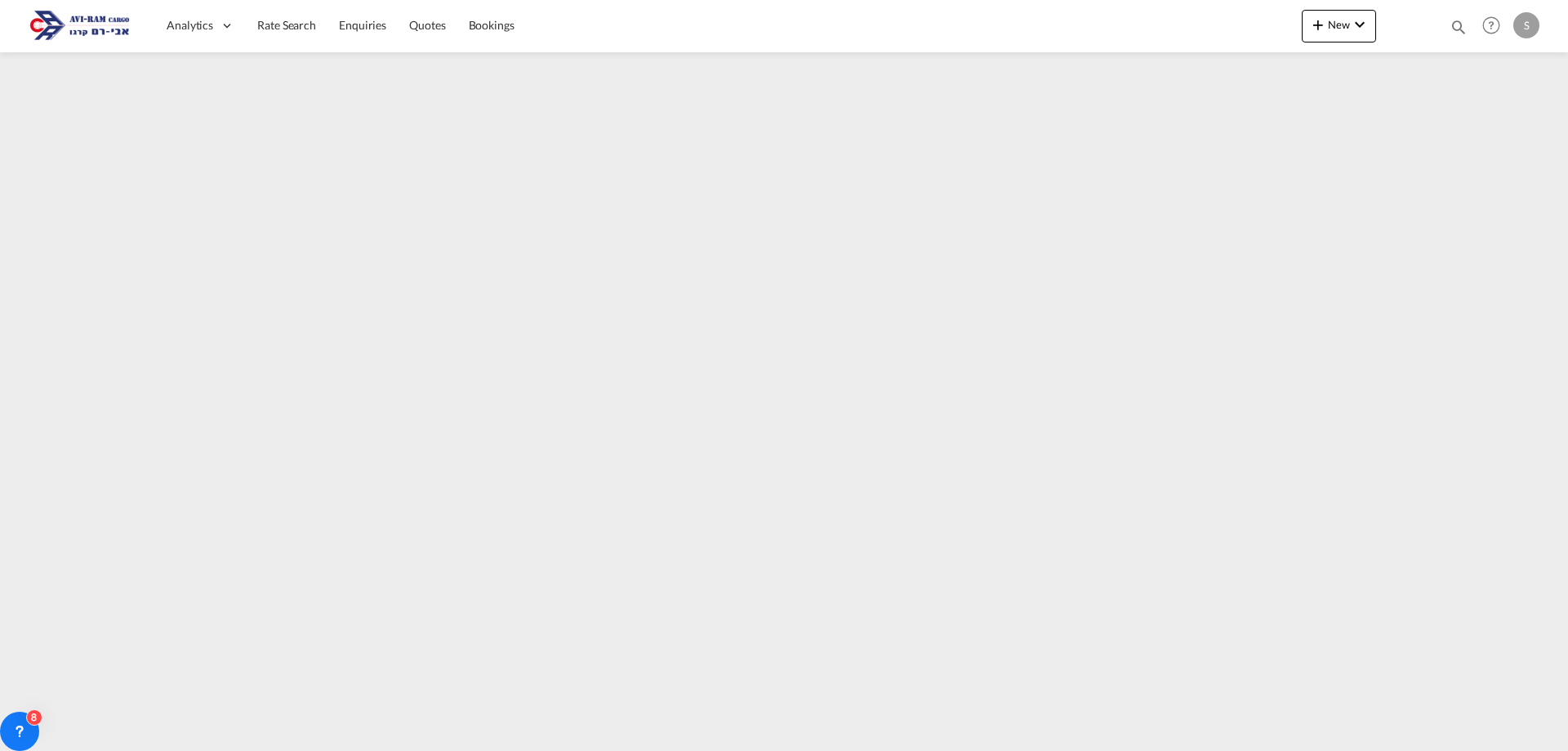
click at [60, 18] on img at bounding box center [80, 26] width 110 height 37
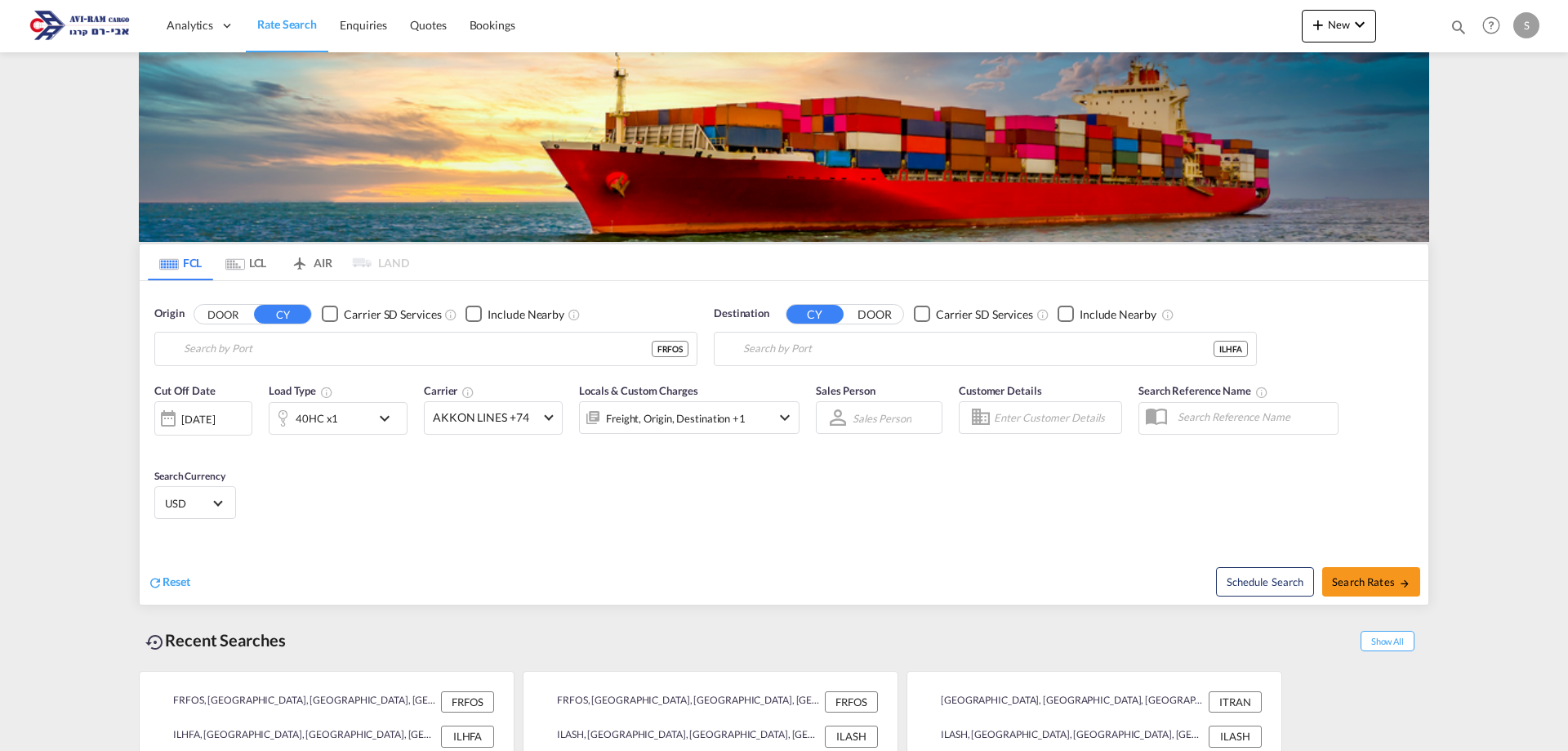
type input "Fos-[GEOGRAPHIC_DATA], [GEOGRAPHIC_DATA]"
type input "[GEOGRAPHIC_DATA], [GEOGRAPHIC_DATA]"
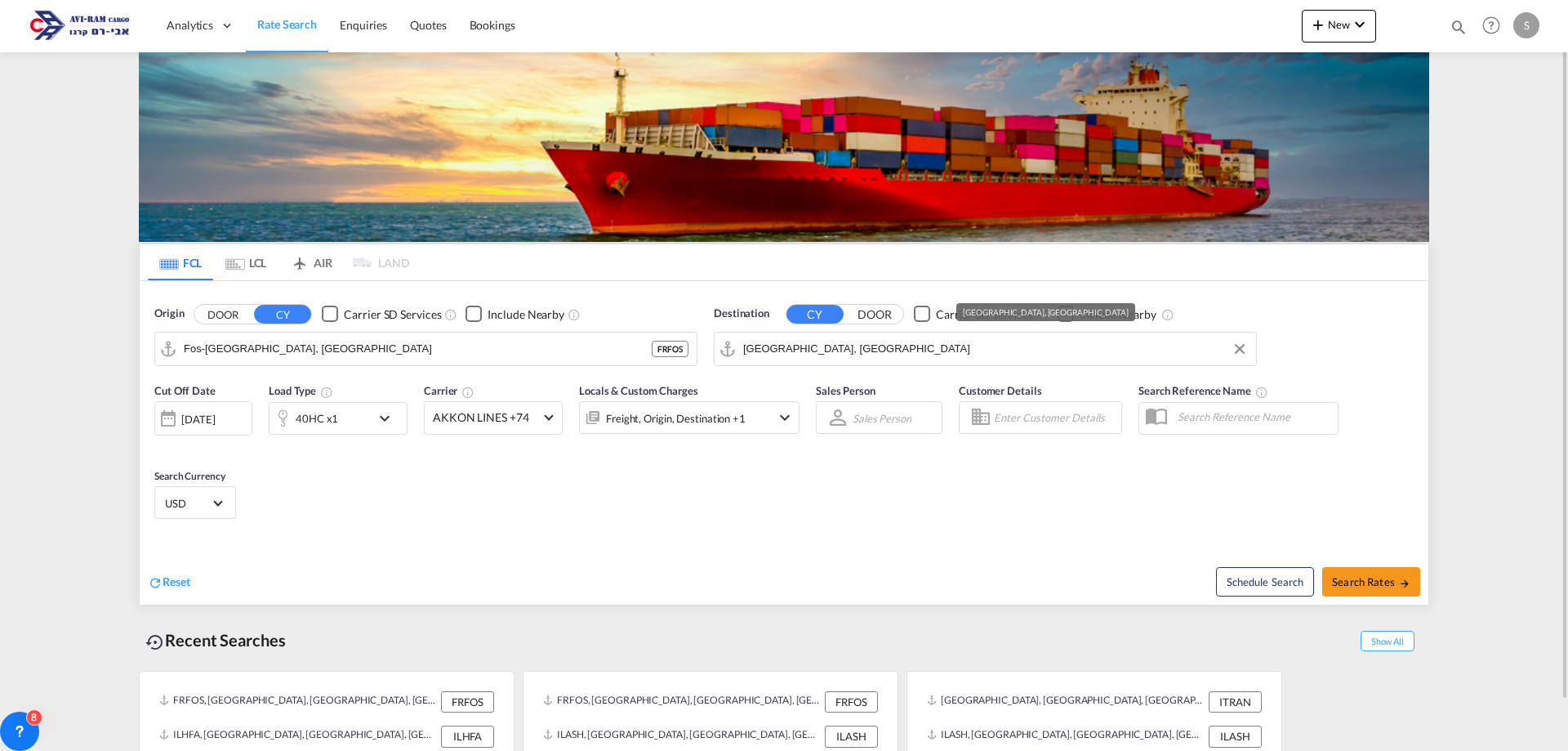
click at [757, 347] on input "[GEOGRAPHIC_DATA], [GEOGRAPHIC_DATA]" at bounding box center [995, 348] width 505 height 25
click at [1241, 347] on button "Clear Input" at bounding box center [1239, 348] width 25 height 25
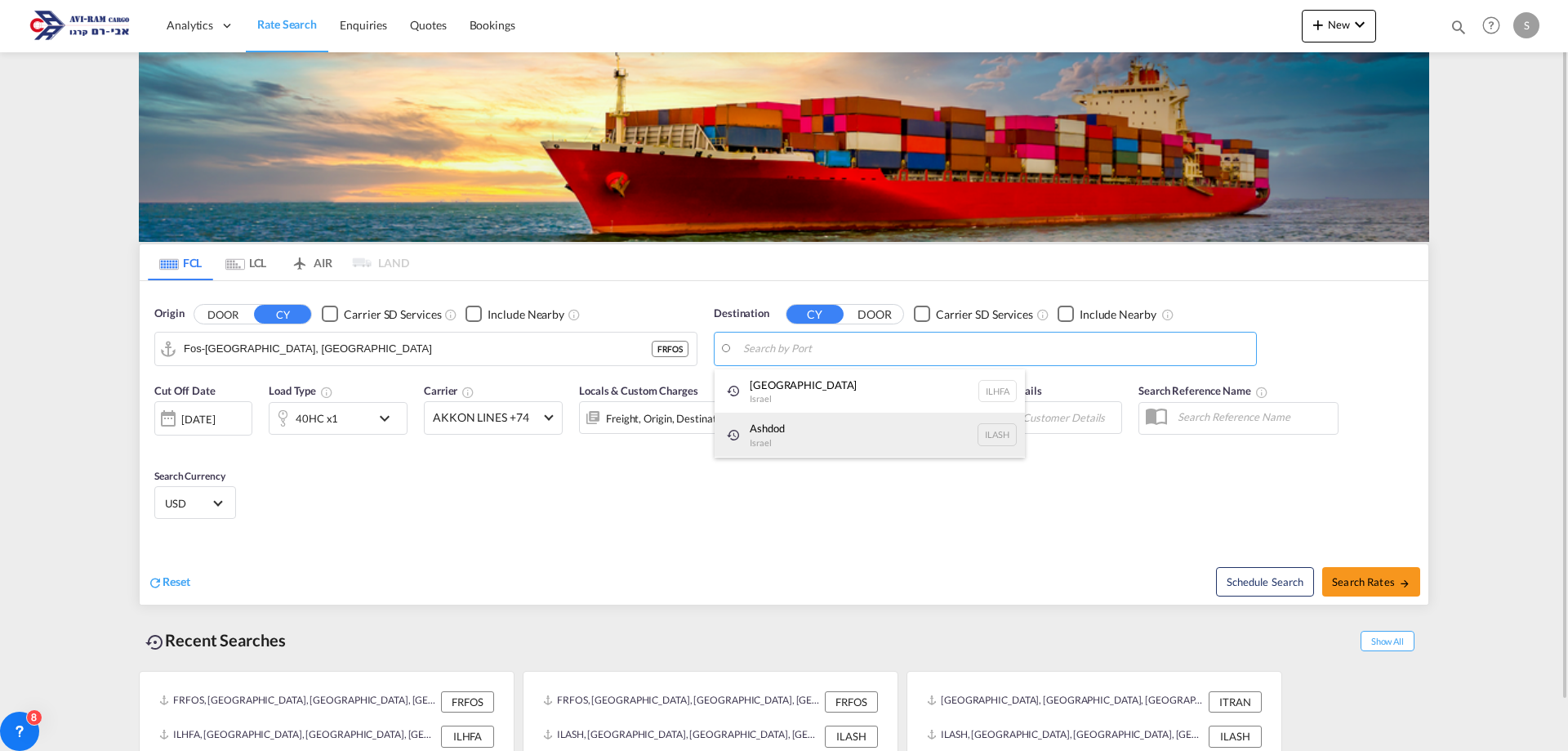
click at [769, 430] on div "Ashdod [GEOGRAPHIC_DATA] [GEOGRAPHIC_DATA]" at bounding box center [869, 434] width 310 height 44
type input "Ashdod, ILASH"
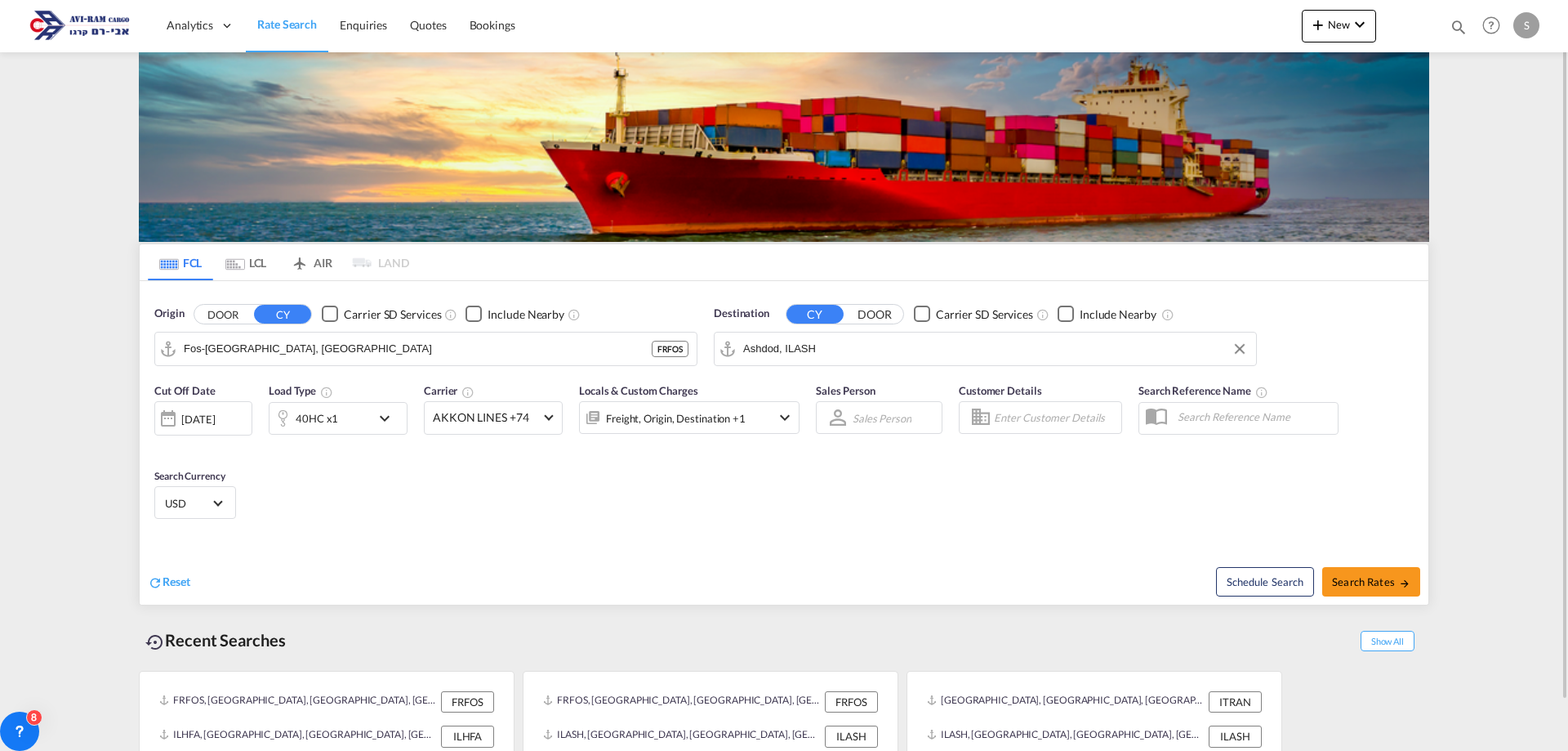
click at [390, 419] on md-icon "icon-chevron-down" at bounding box center [388, 418] width 27 height 19
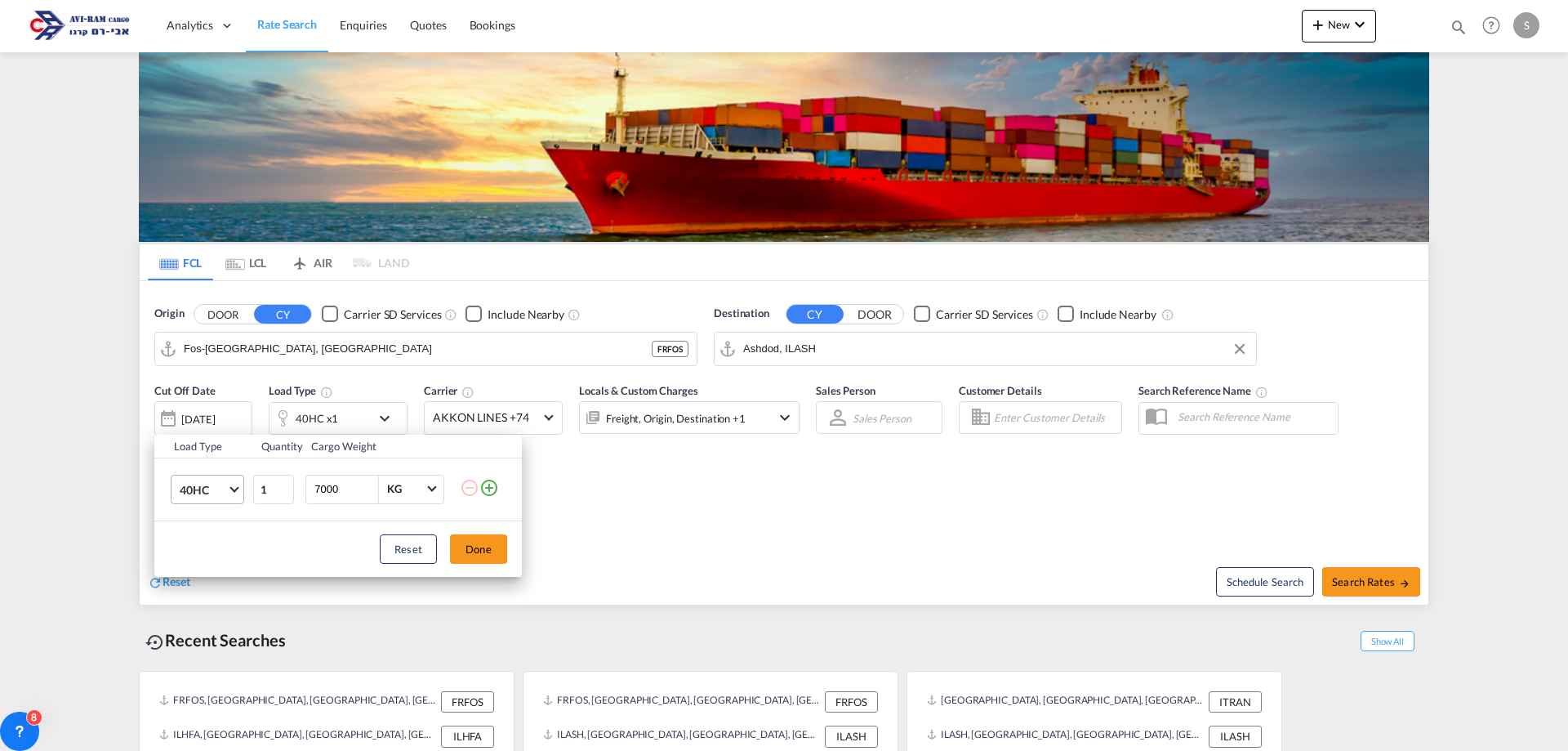
click at [232, 489] on span "Choose: \a40HC" at bounding box center [234, 487] width 9 height 9
click at [201, 450] on div "40GP" at bounding box center [193, 450] width 28 height 16
click at [465, 543] on button "Done" at bounding box center [478, 549] width 57 height 29
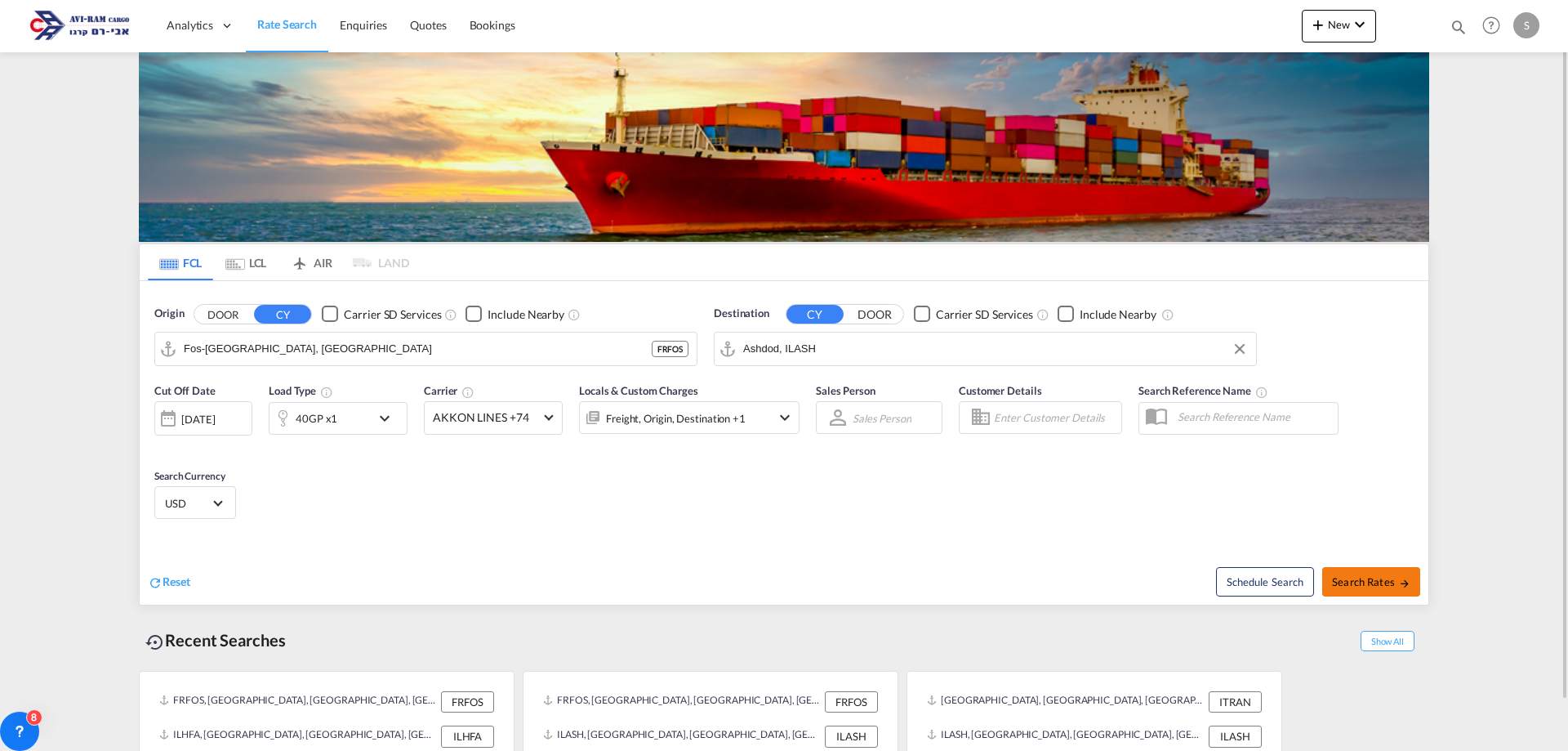
click at [1367, 584] on span "Search Rates" at bounding box center [1371, 582] width 79 height 13
type input "FRFOS to ILASH / 2 Sep 2025"
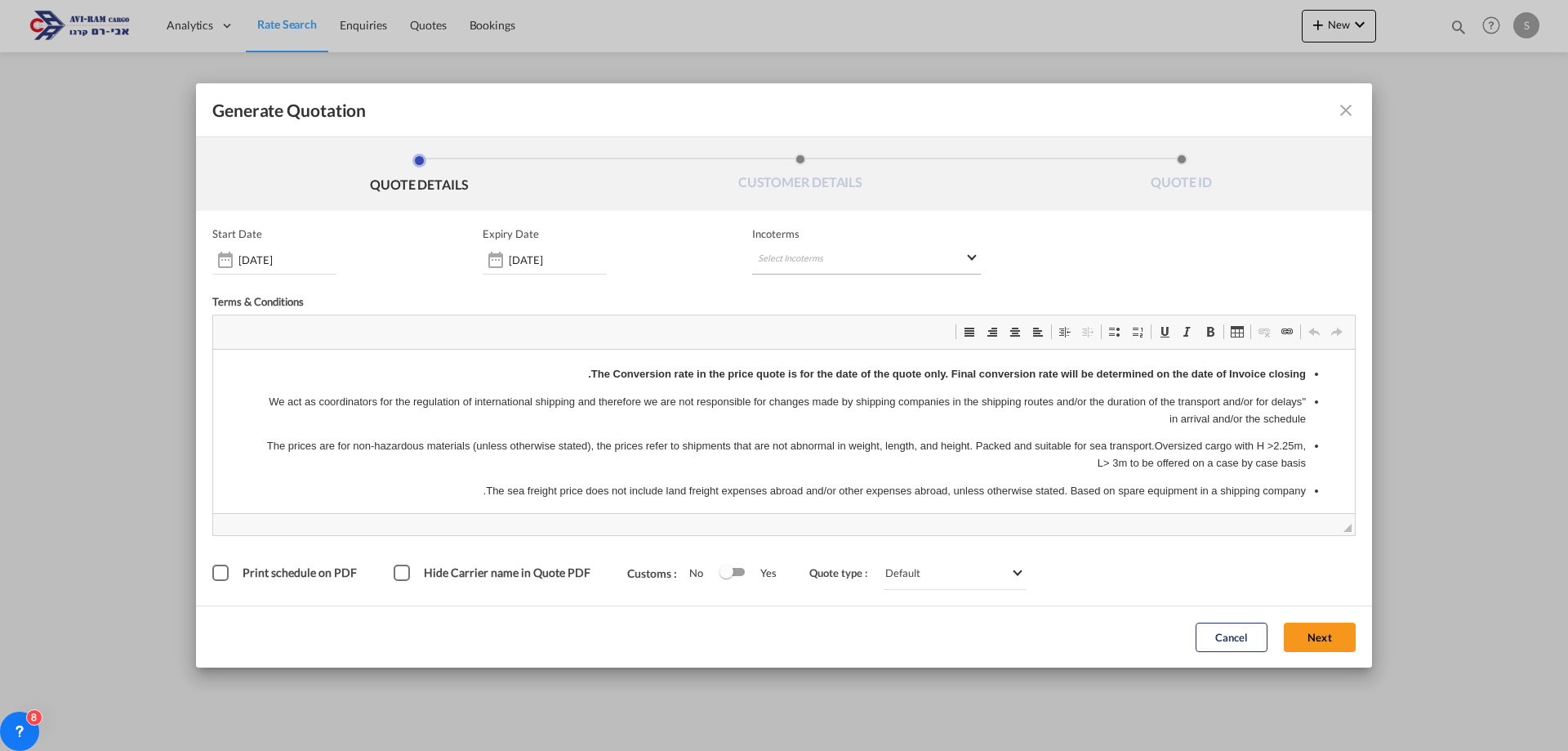
click at [768, 259] on md-select "Select Incoterms DDP - export Delivery Duty Paid CPT - export Carrier Paid to F…" at bounding box center [866, 260] width 229 height 29
type md-option "[object Object]"
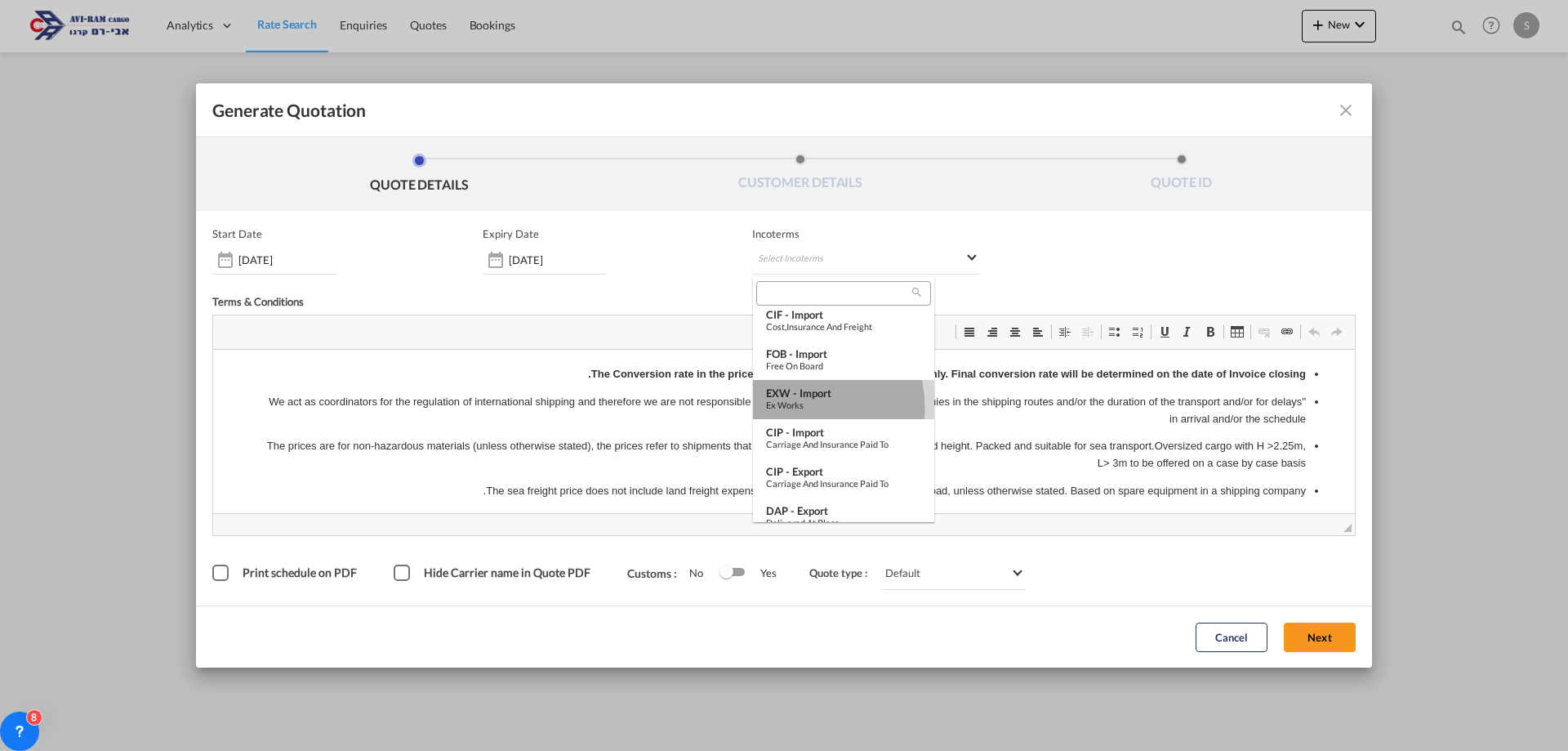
click at [798, 407] on div "Ex Works" at bounding box center [843, 405] width 155 height 11
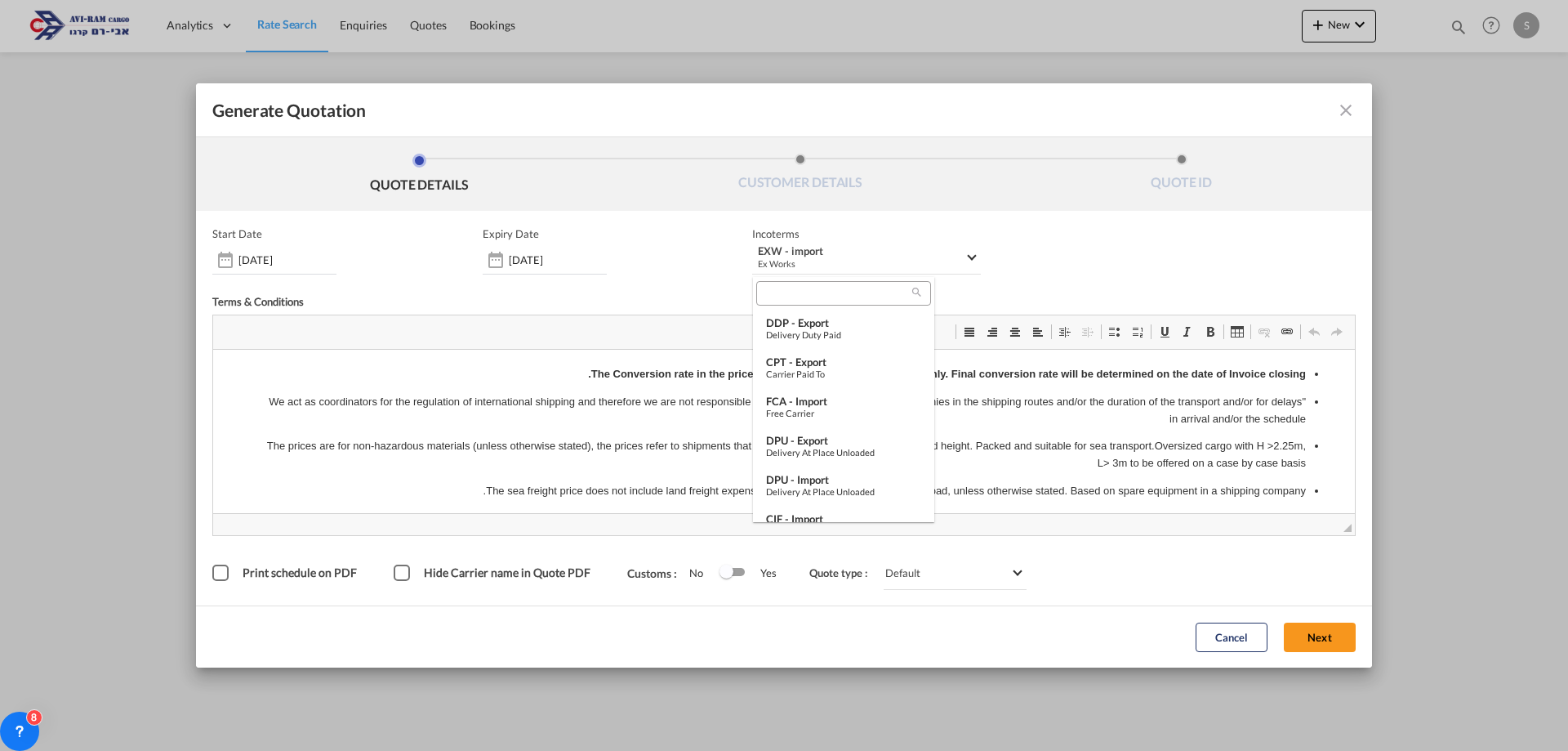
type md-option "[object Object]"
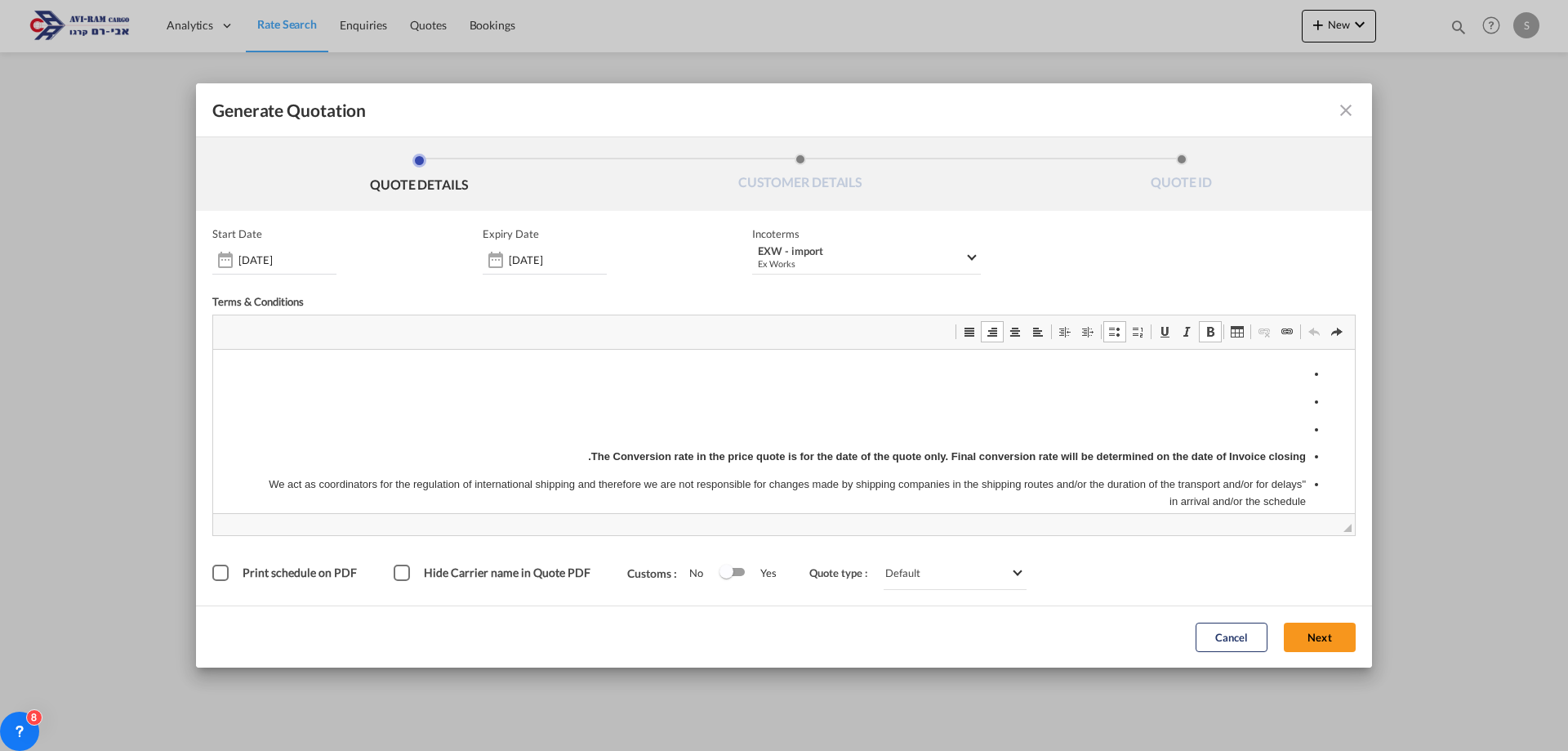
click at [980, 402] on p "עורך טקסט עשיר, editor2" at bounding box center [784, 402] width 1044 height 17
click at [973, 335] on span "Generate QuotationQUOTE ..." at bounding box center [969, 332] width 13 height 13
click at [521, 425] on span "הדבקה" at bounding box center [506, 423] width 50 height 24
click at [1308, 638] on button "Next" at bounding box center [1320, 637] width 71 height 29
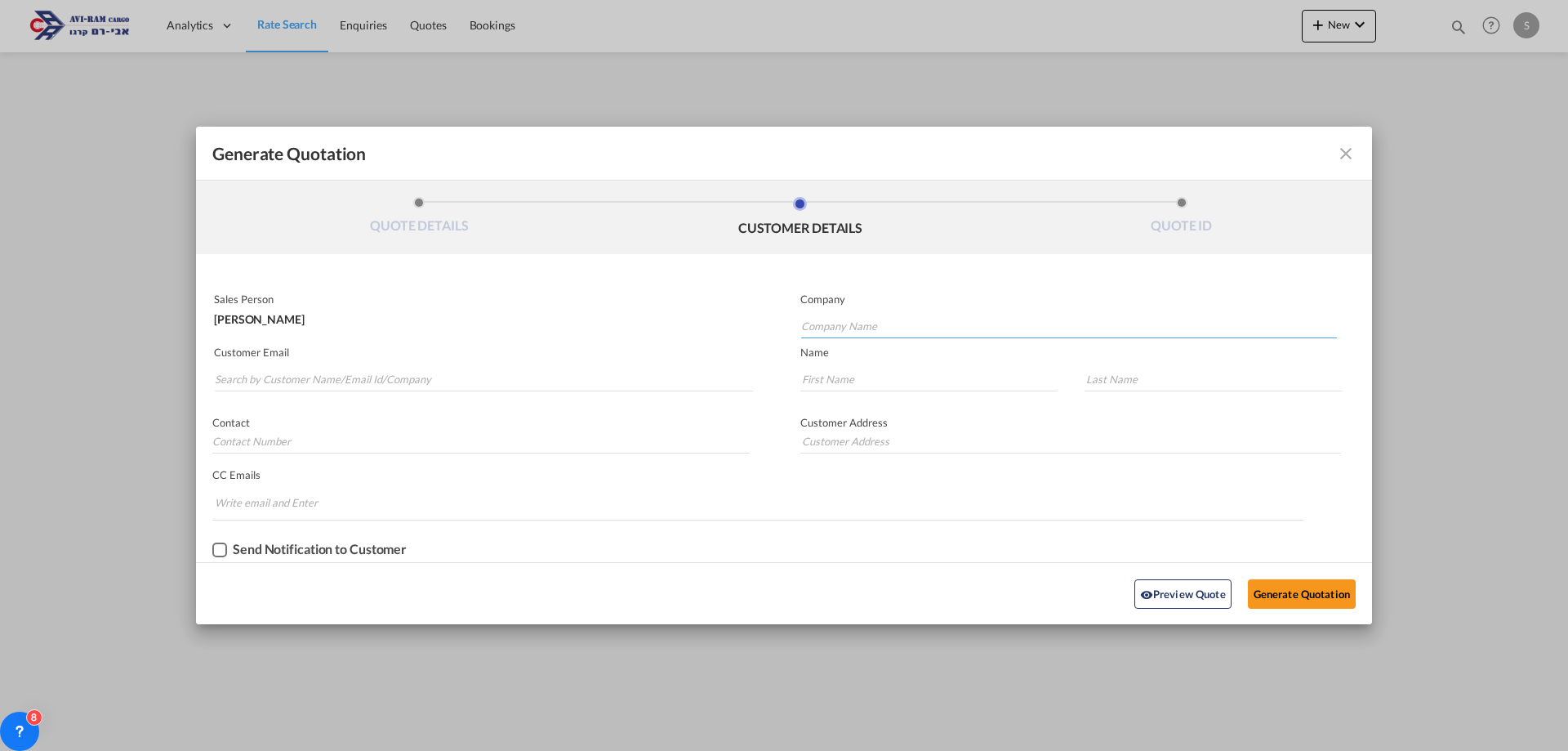
click at [822, 323] on input "Company Name" at bounding box center [1069, 325] width 536 height 25
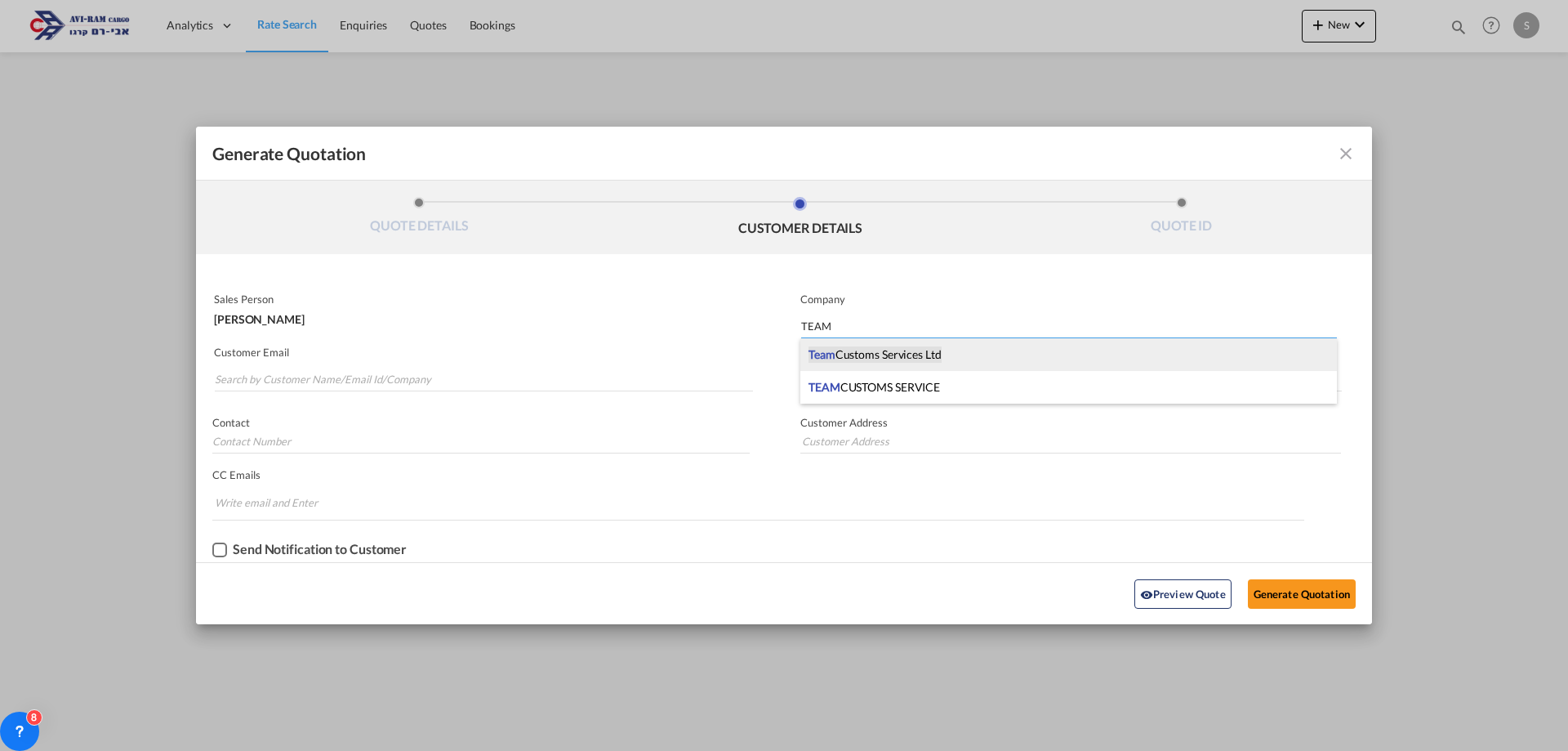
click at [843, 354] on span "Team Customs Services Ltd" at bounding box center [875, 354] width 133 height 16
type input "Team Customs Services Ltd"
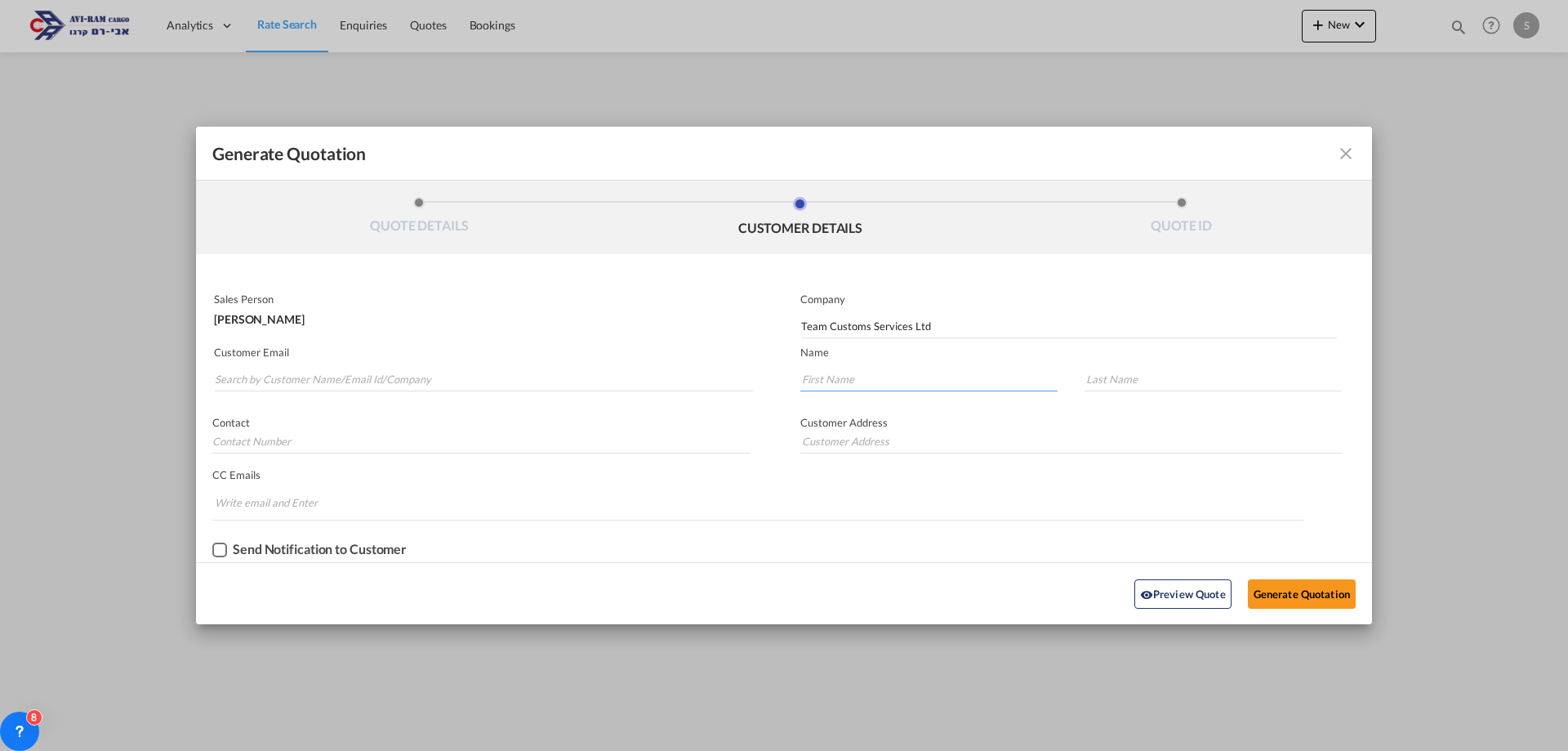
click at [813, 382] on input "Generate QuotationQUOTE ..." at bounding box center [929, 378] width 257 height 25
type input "NETA"
click at [241, 377] on input "Search by Customer Name/Email Id/Company" at bounding box center [485, 378] width 539 height 25
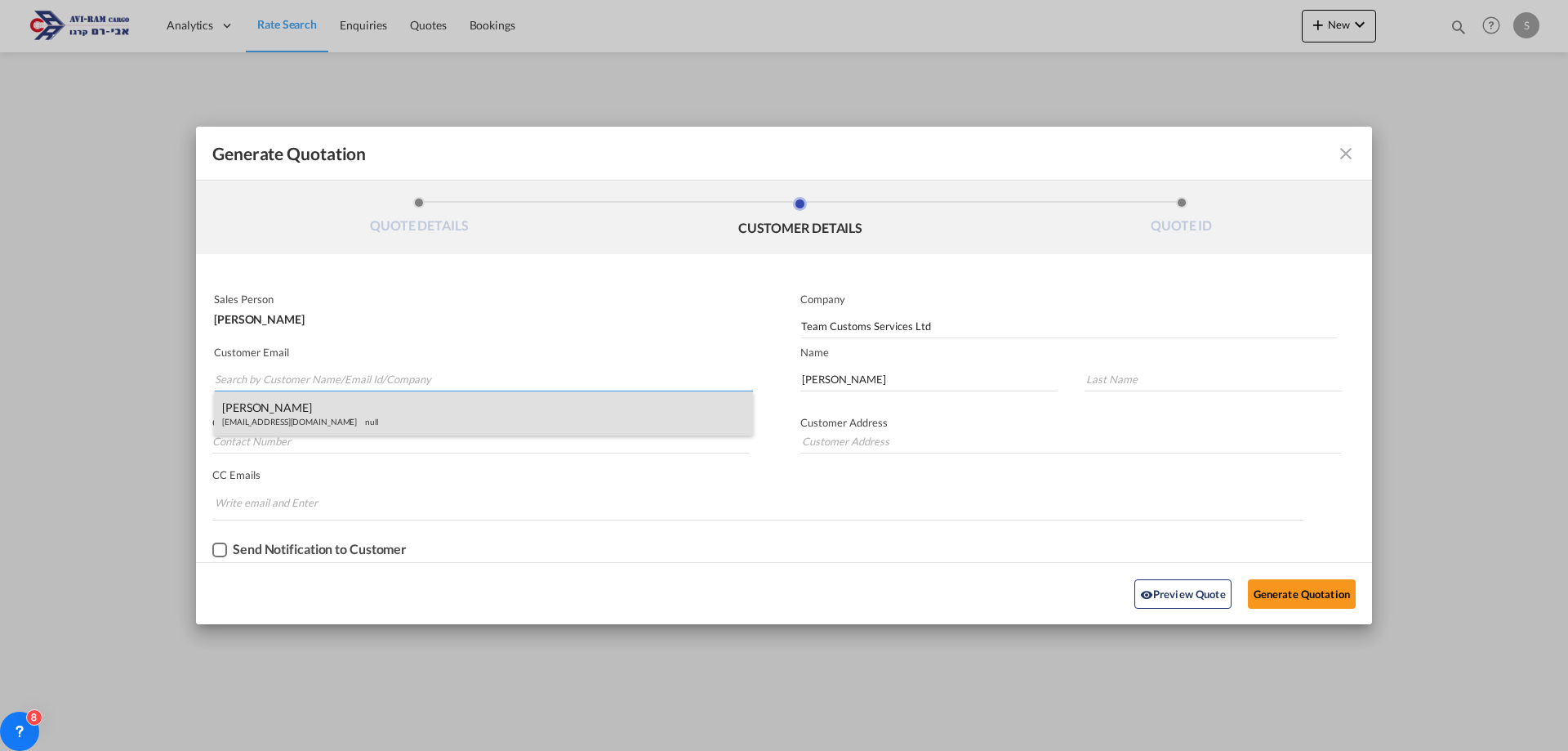
click at [243, 419] on div "NETA MARACHI Info@team-m.co.il null" at bounding box center [484, 413] width 539 height 44
type input "Info@team-m.co.il"
type input "MARACHI"
type input "NETA"
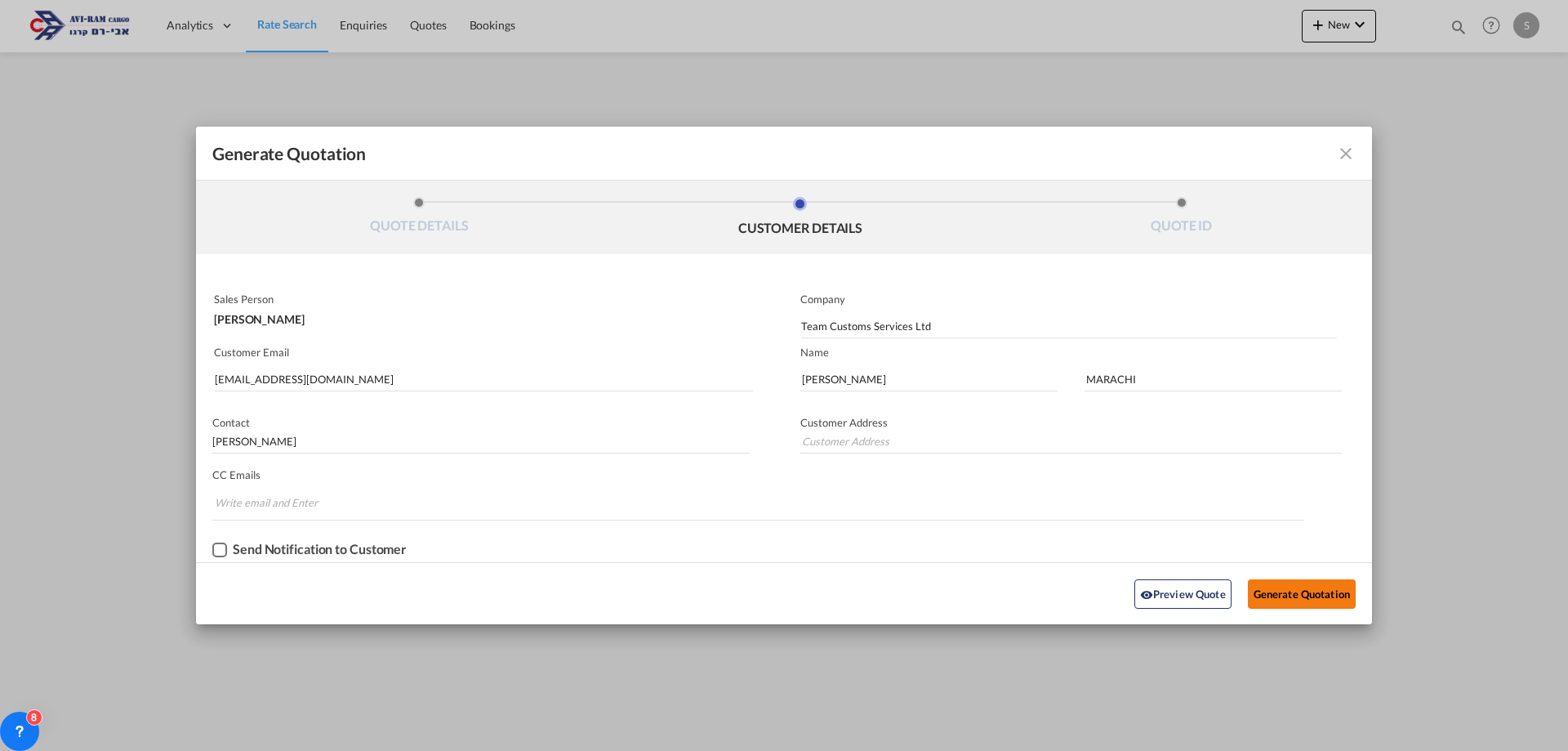
click at [1300, 584] on button "Generate Quotation" at bounding box center [1302, 593] width 108 height 29
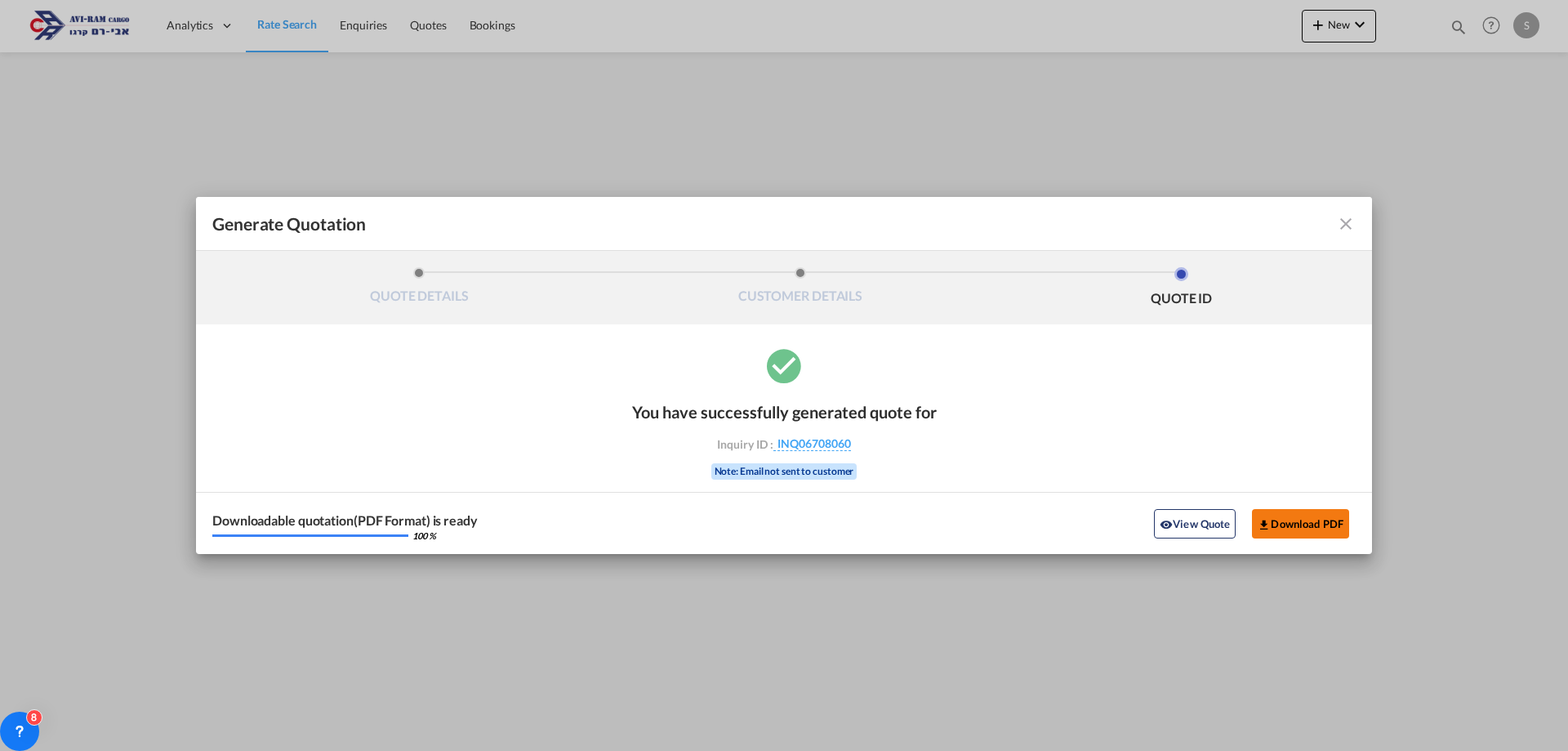
click at [1279, 527] on button "Download PDF" at bounding box center [1301, 524] width 97 height 29
click at [1340, 219] on md-icon "icon-close fg-AAA8AD cursor m-0" at bounding box center [1345, 223] width 19 height 19
